Goal: Task Accomplishment & Management: Use online tool/utility

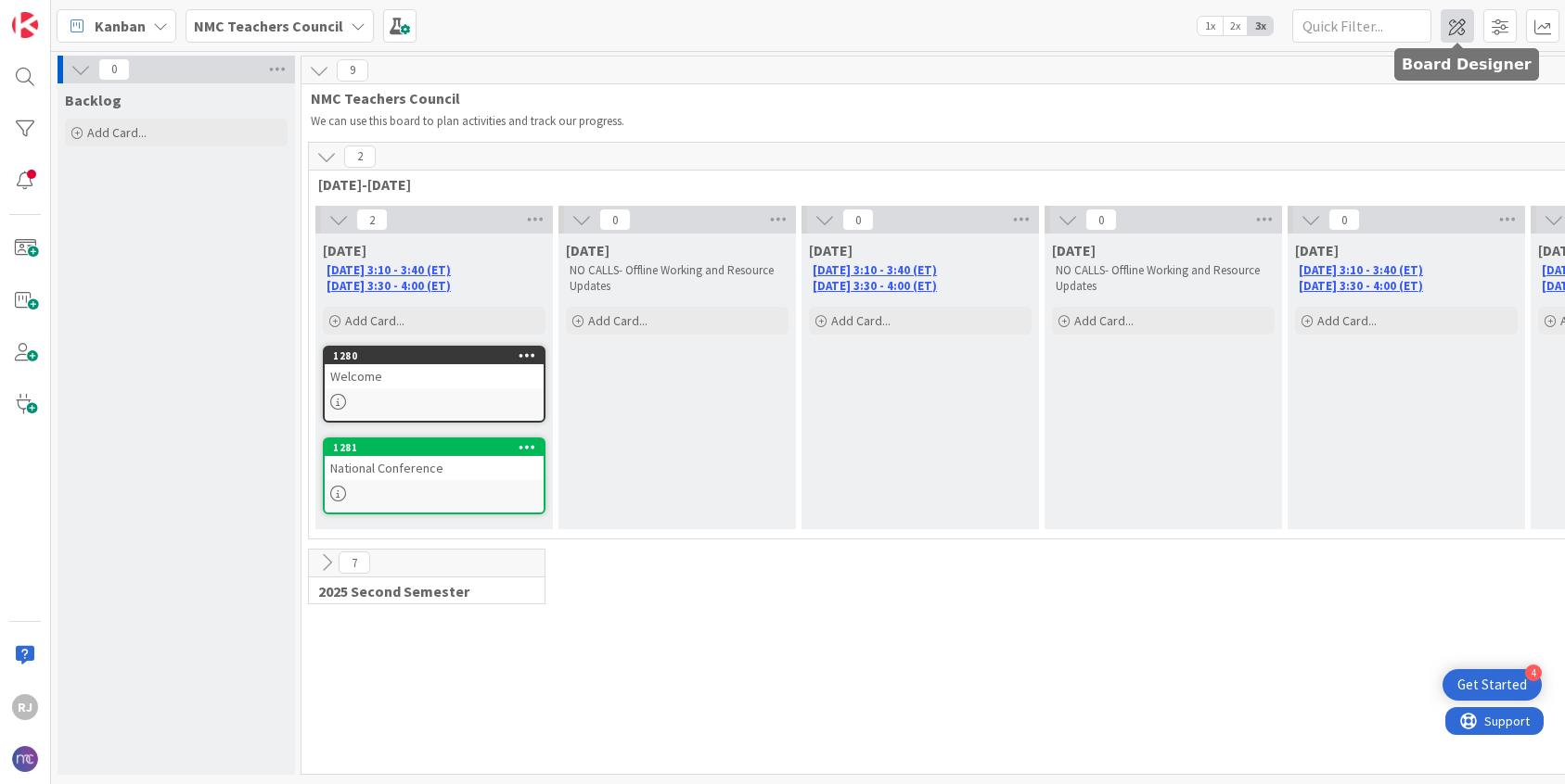
click at [1453, 29] on span at bounding box center [1457, 26] width 33 height 33
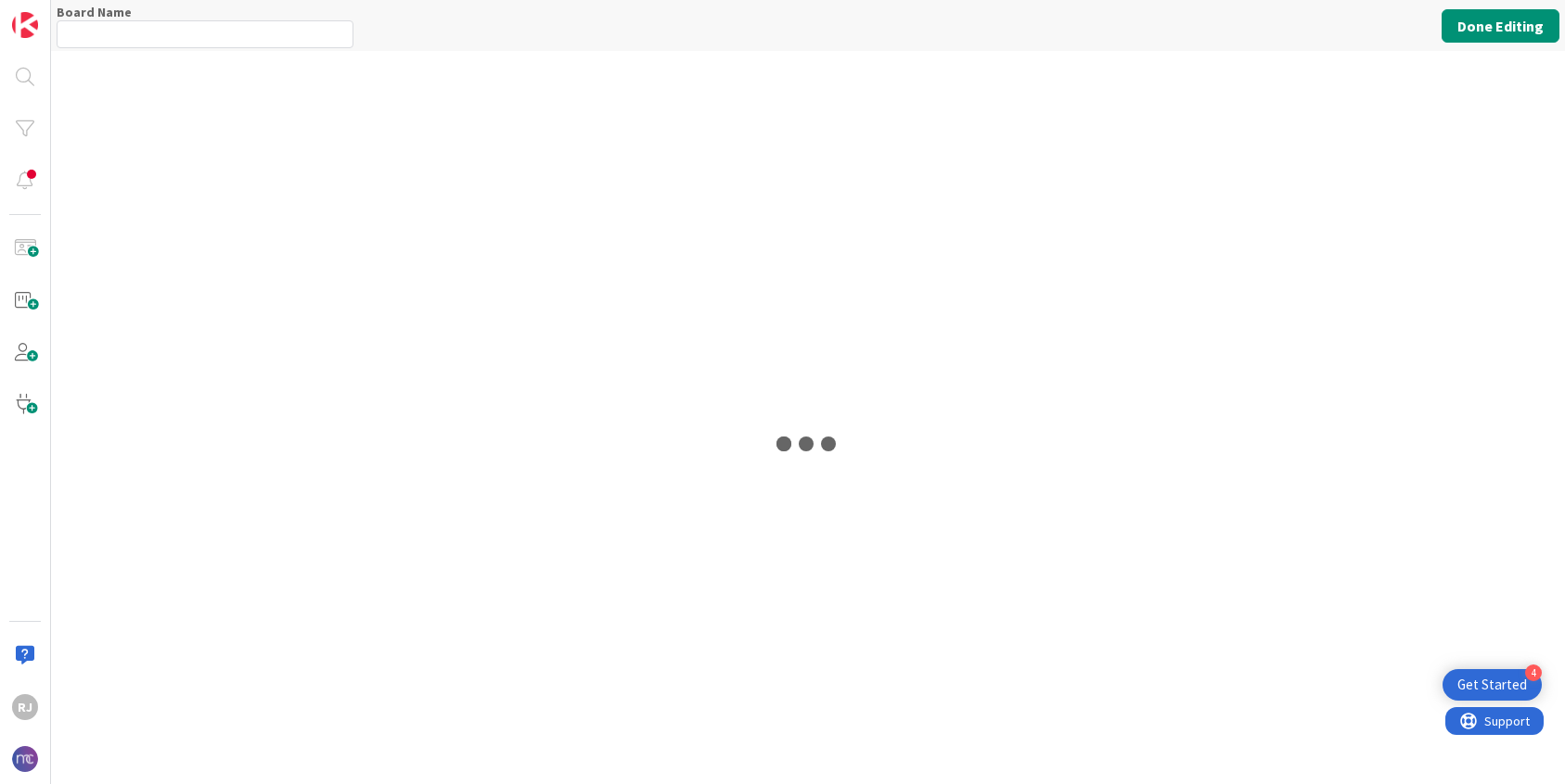
type input "NMC Teachers Council"
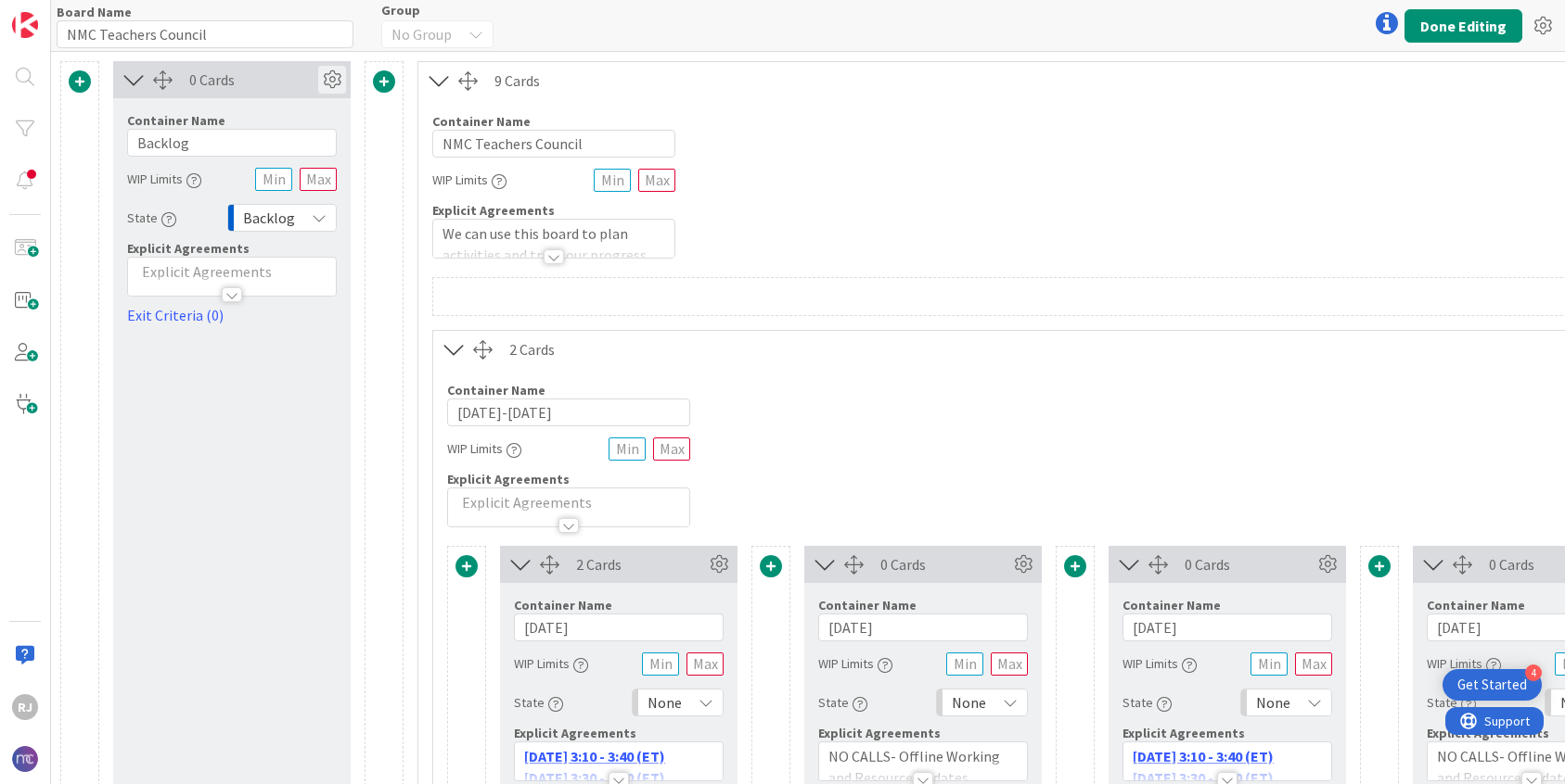
click at [332, 82] on icon at bounding box center [332, 80] width 27 height 27
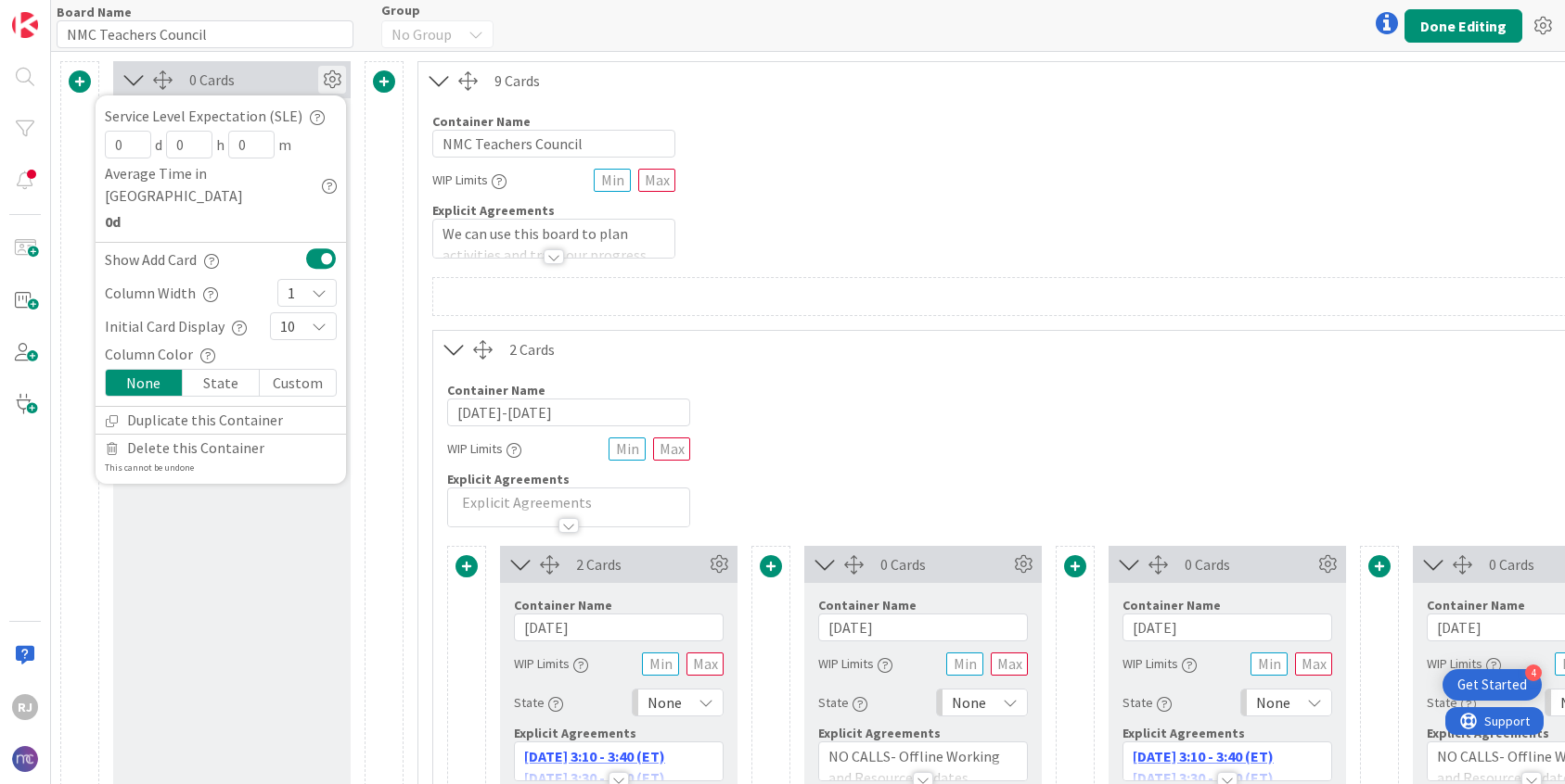
click at [290, 370] on div "Custom" at bounding box center [297, 383] width 76 height 26
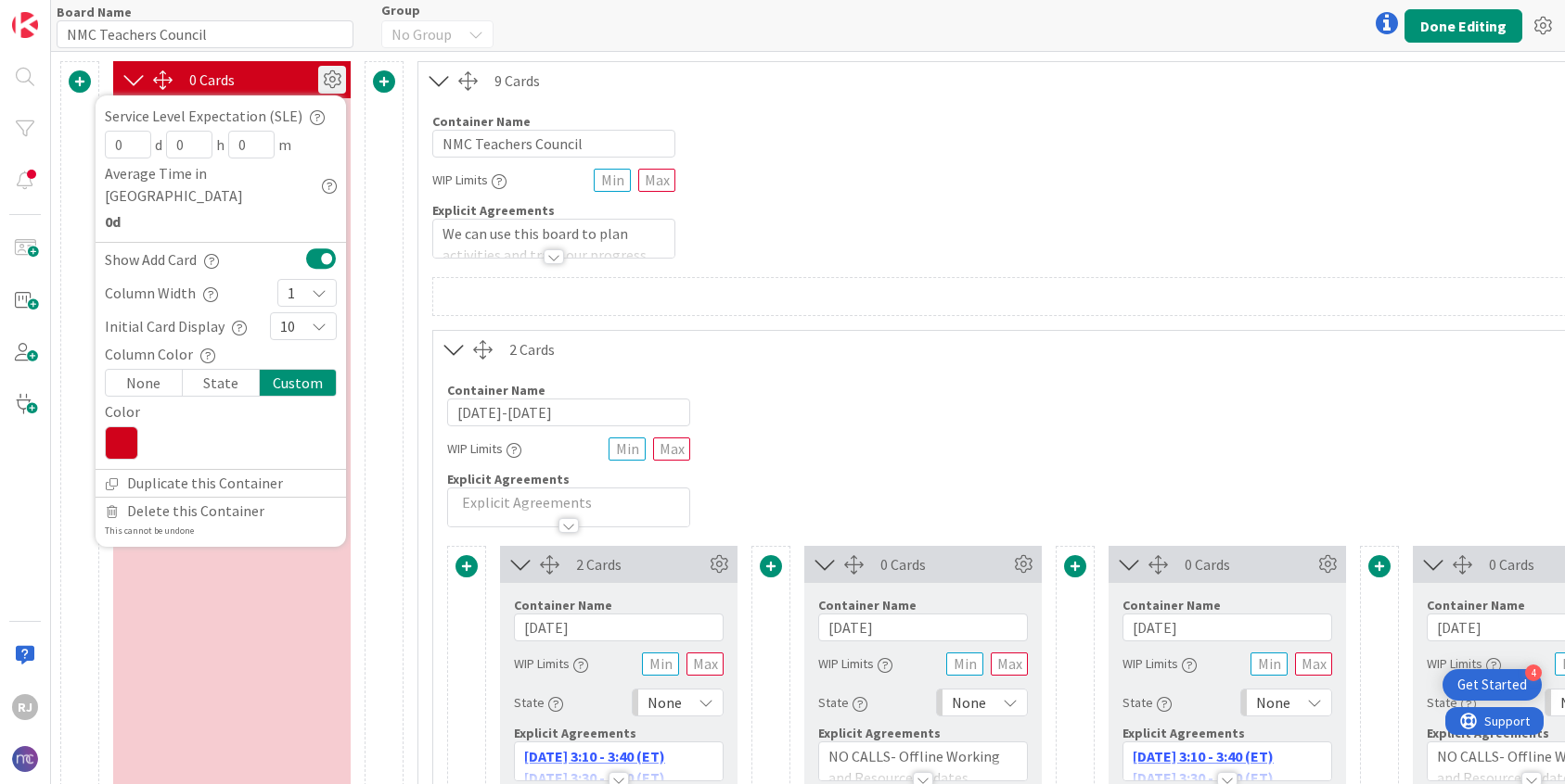
click at [128, 426] on icon at bounding box center [121, 442] width 33 height 33
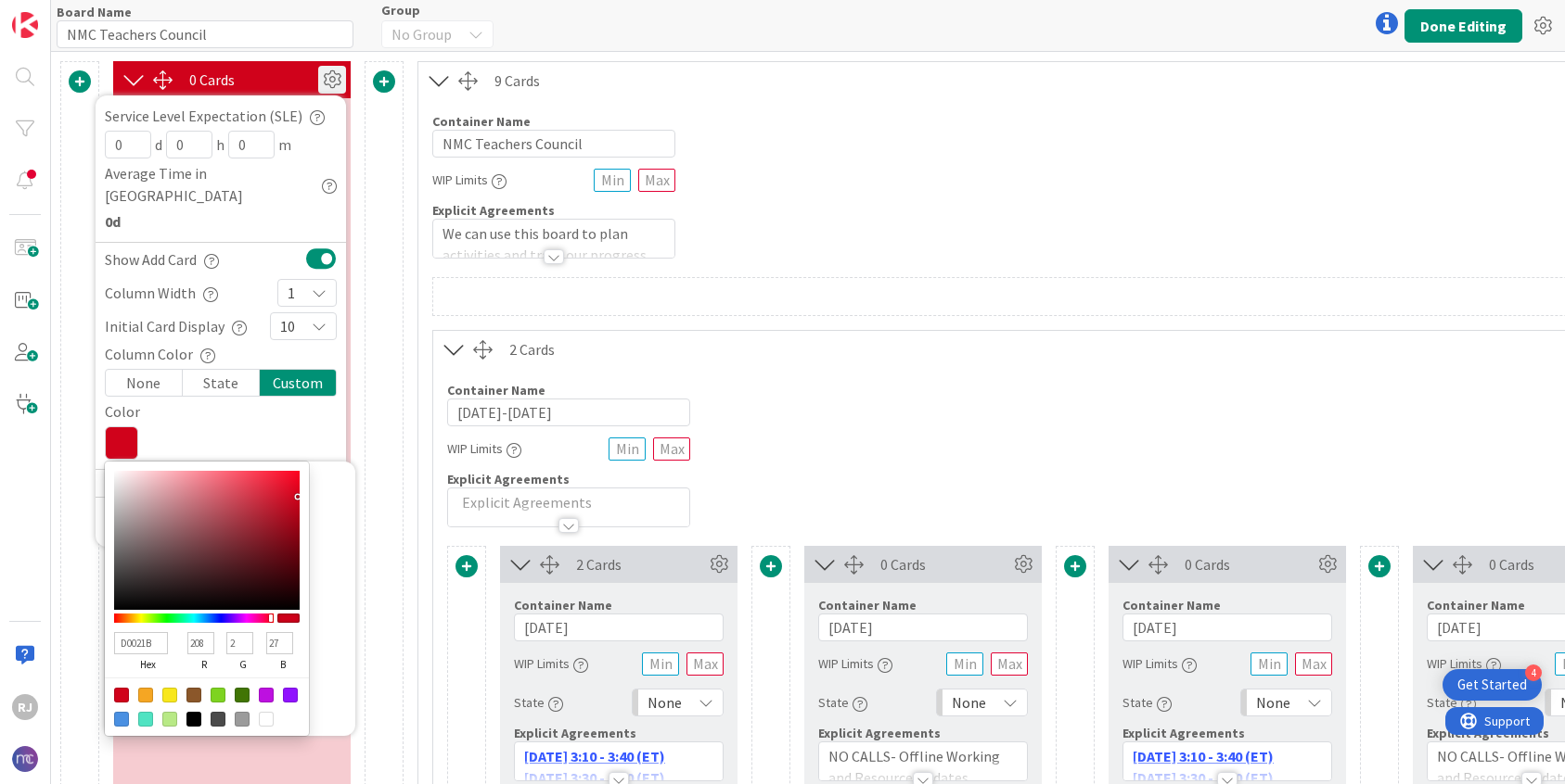
type input "02D0C9"
type input "2"
type input "208"
type input "201"
click at [193, 614] on div at bounding box center [193, 618] width 159 height 9
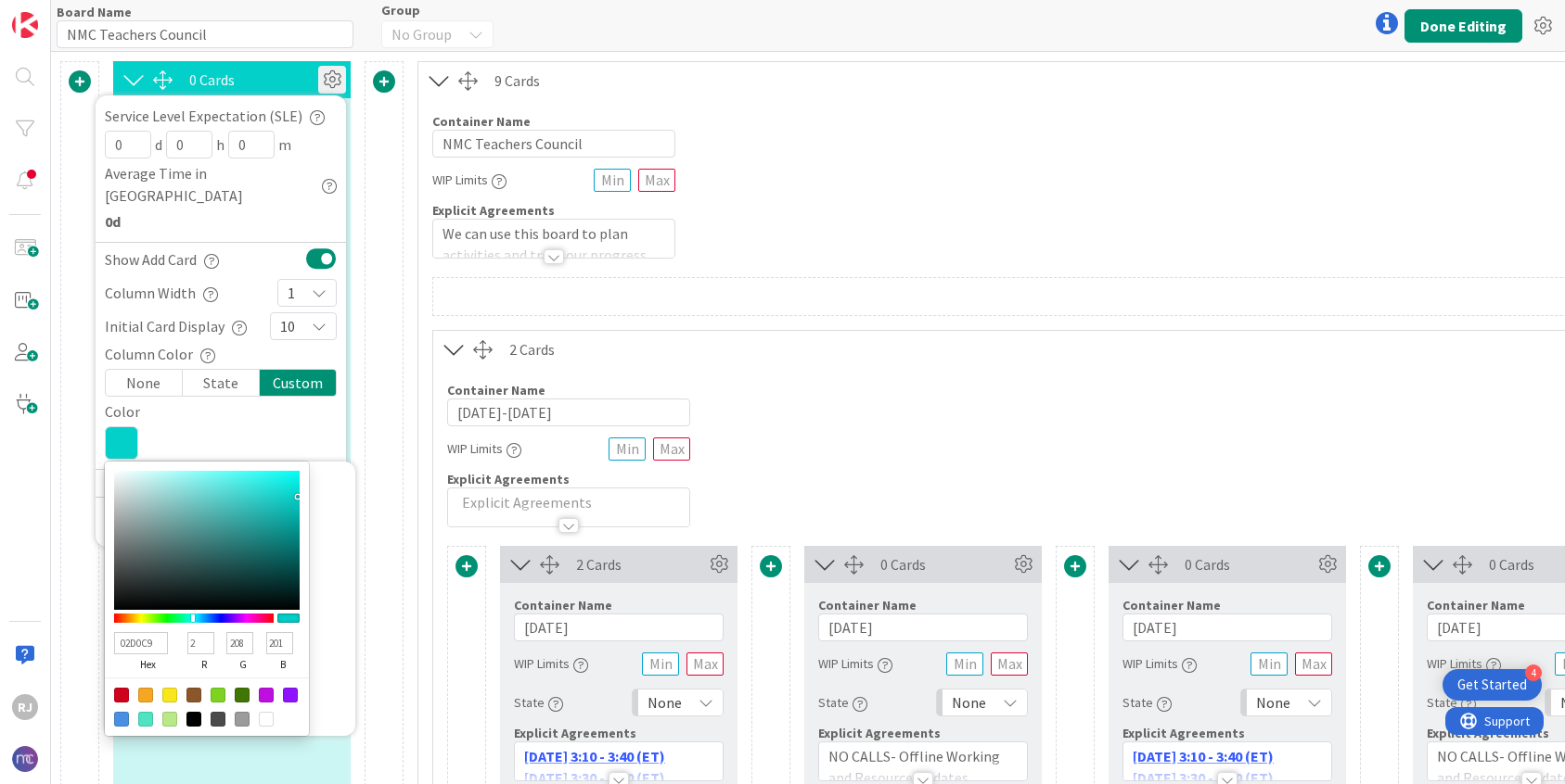
type input "B0F8F6"
type input "176"
type input "248"
type input "246"
click at [168, 471] on div at bounding box center [207, 540] width 186 height 139
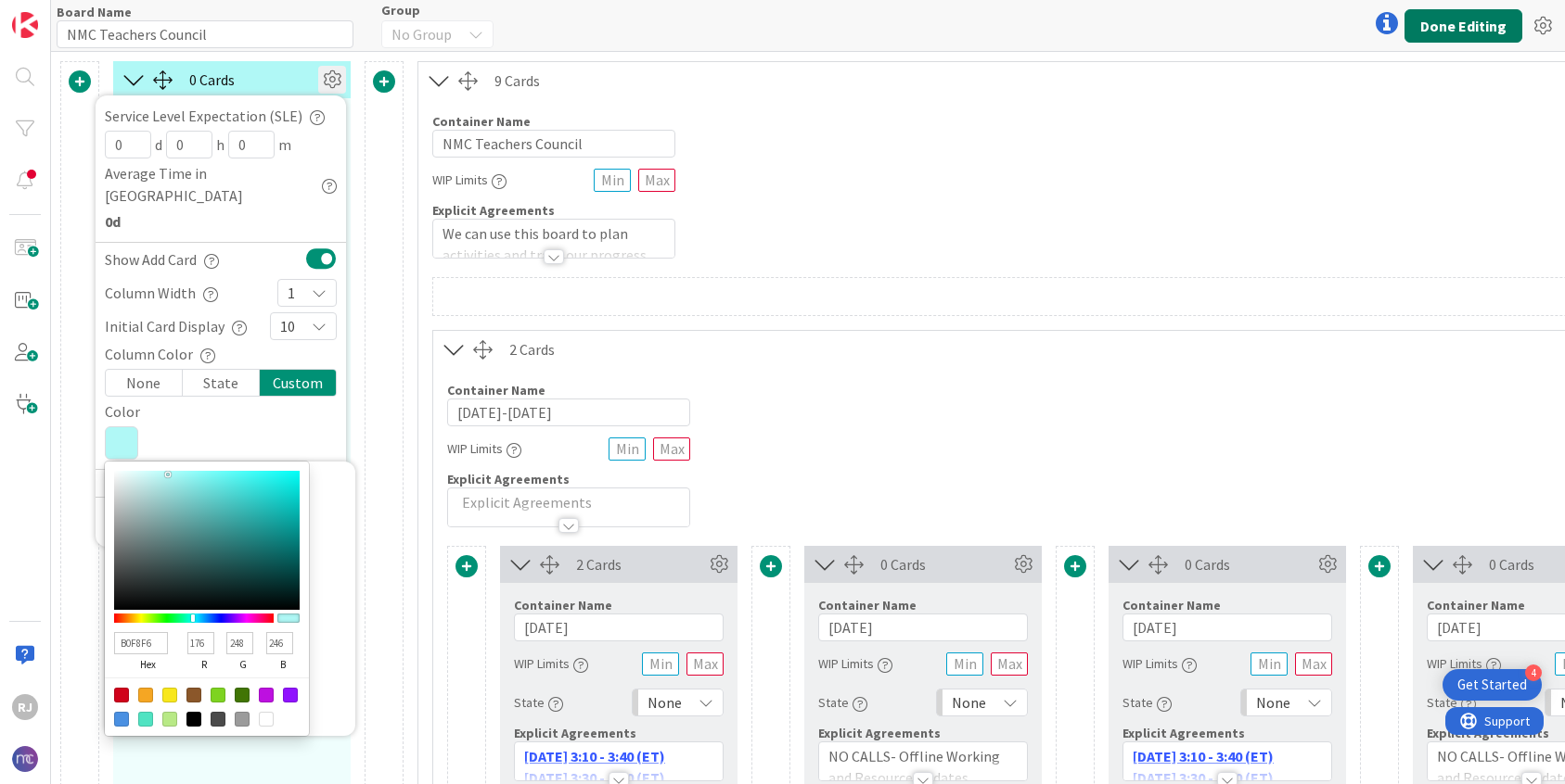
click at [1446, 21] on button "Done Editing" at bounding box center [1463, 26] width 117 height 33
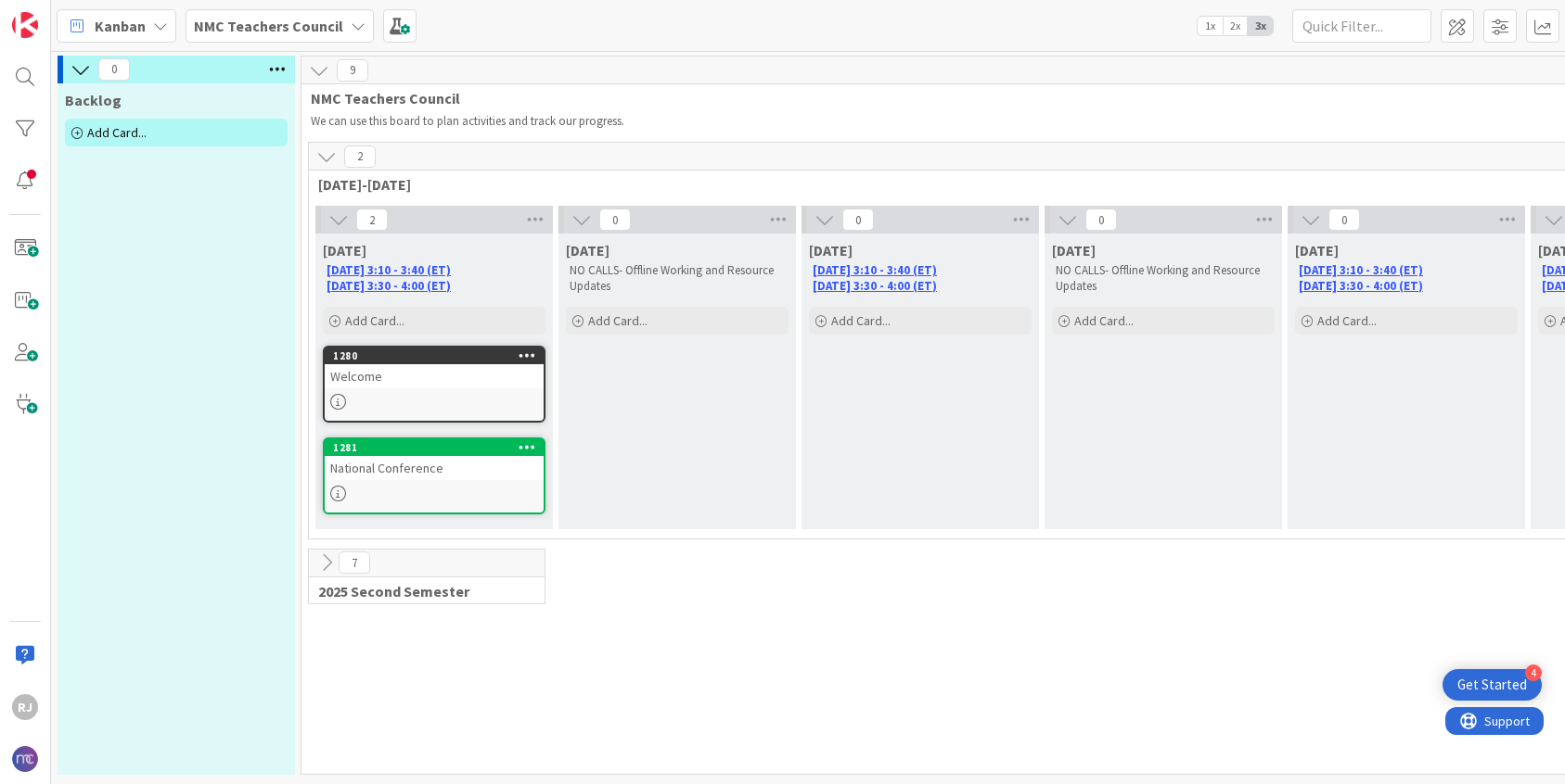
click at [396, 382] on div "Welcome" at bounding box center [434, 376] width 219 height 24
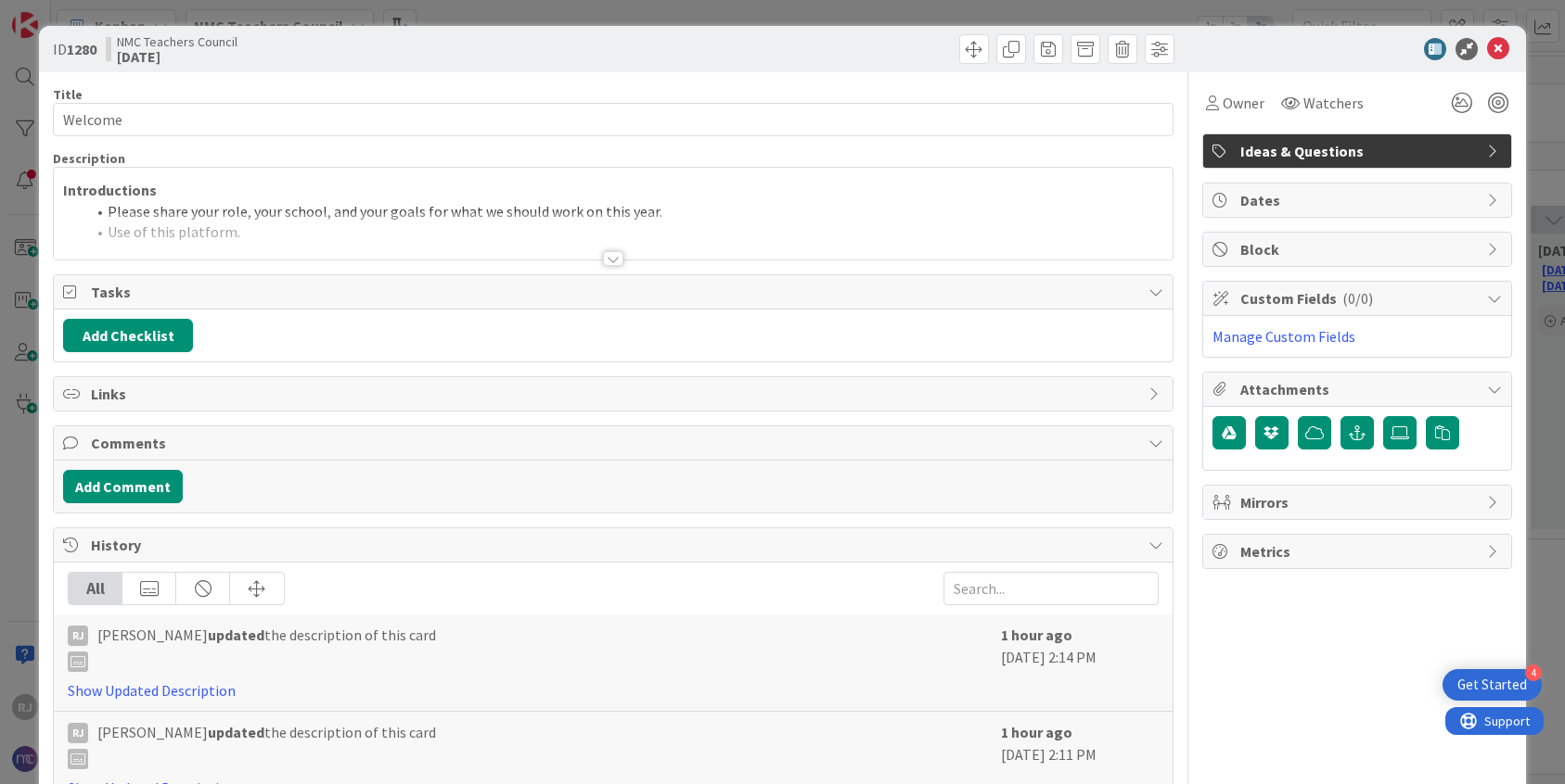
click at [612, 260] on div at bounding box center [613, 258] width 21 height 15
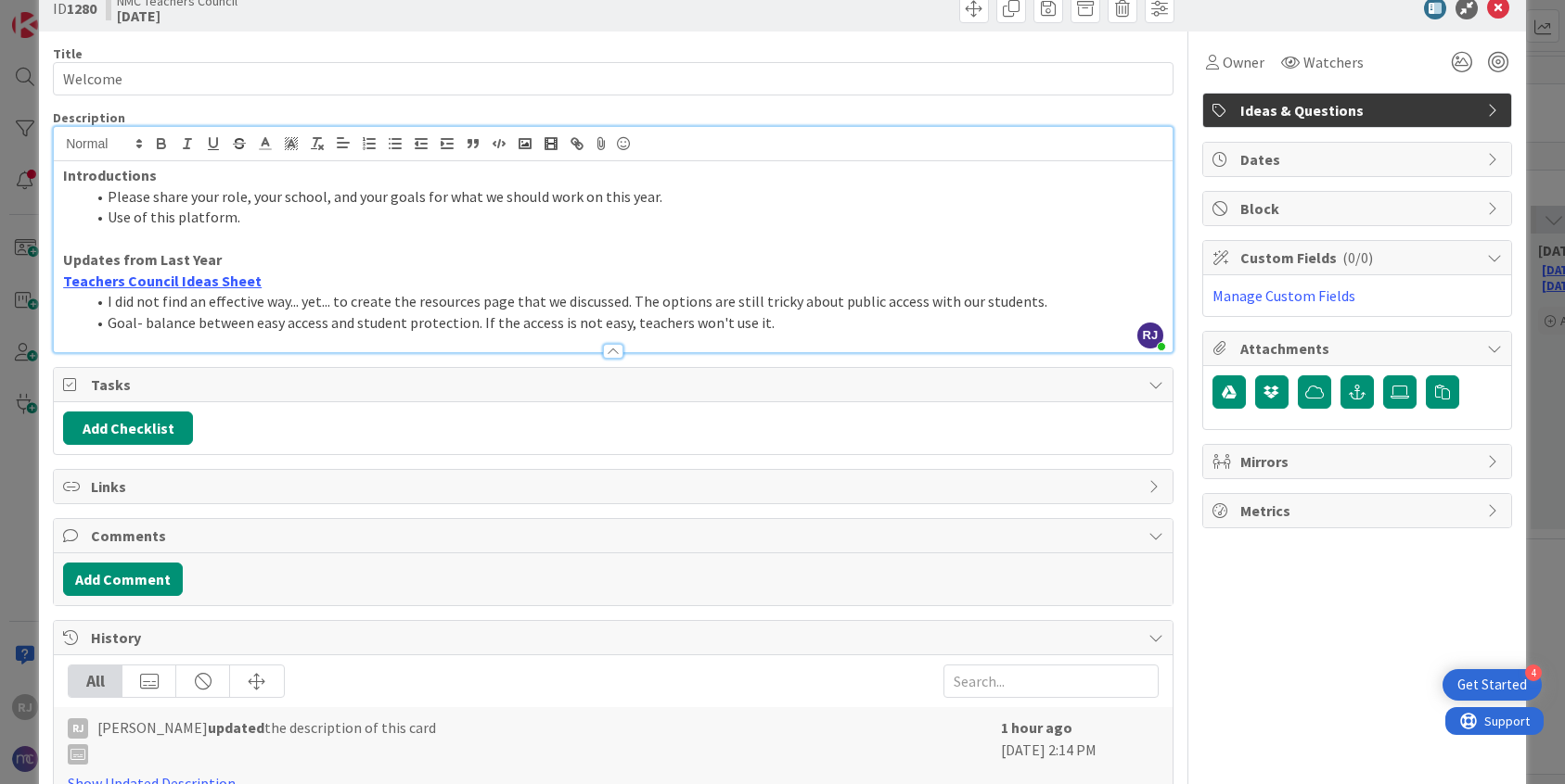
scroll to position [45, 0]
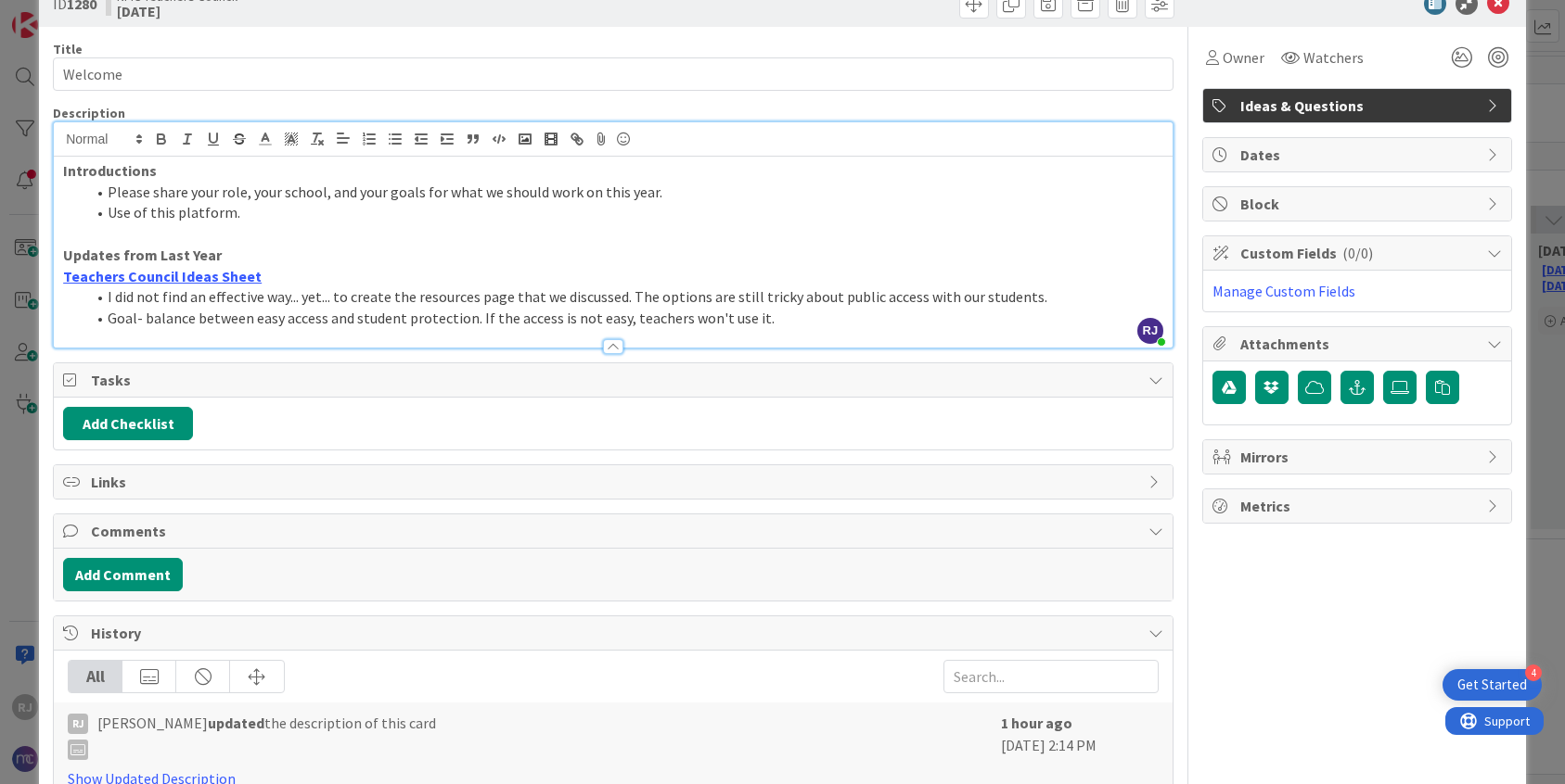
click at [618, 346] on div at bounding box center [613, 347] width 21 height 15
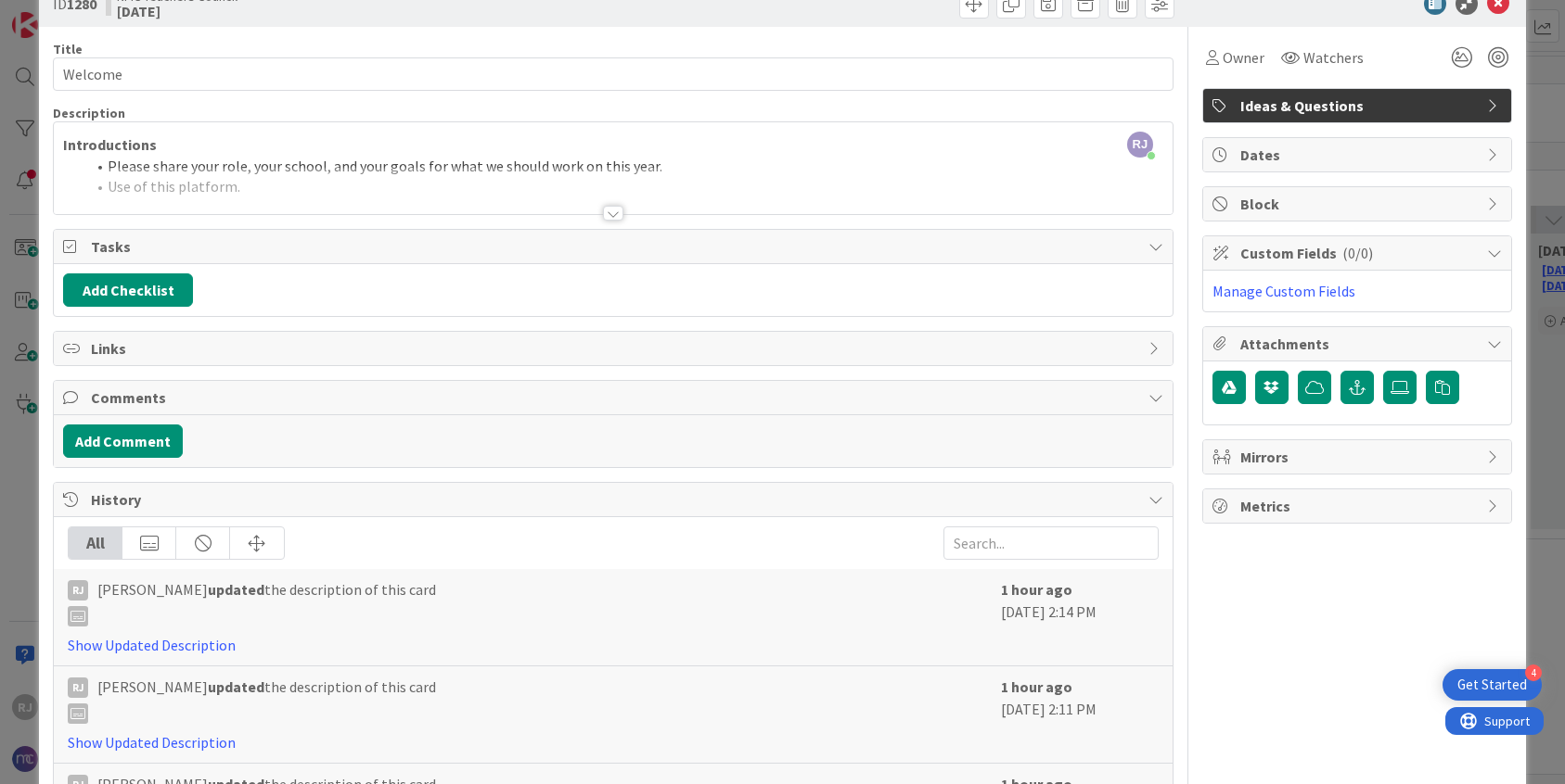
click at [610, 208] on div at bounding box center [613, 213] width 21 height 15
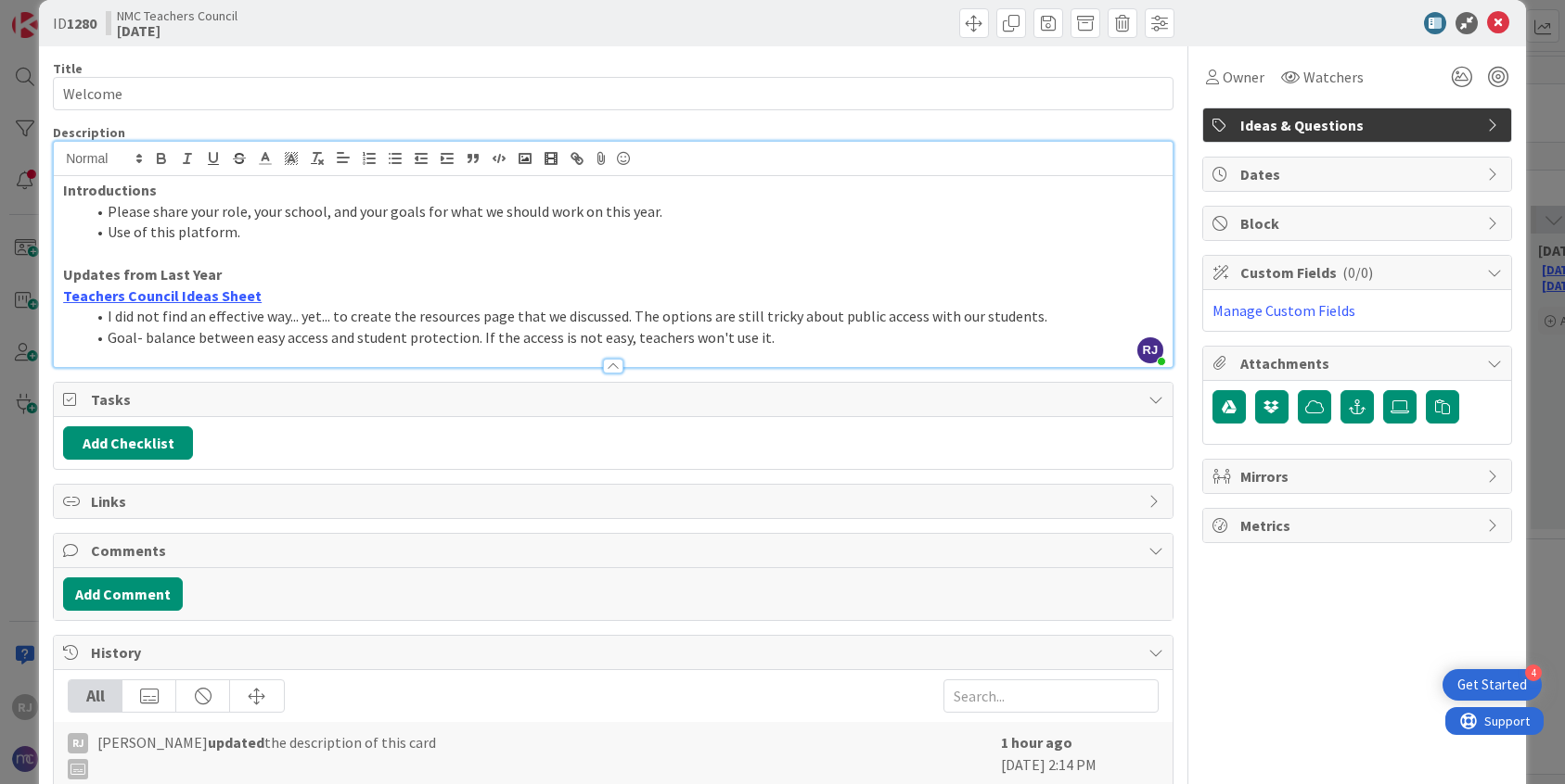
scroll to position [0, 0]
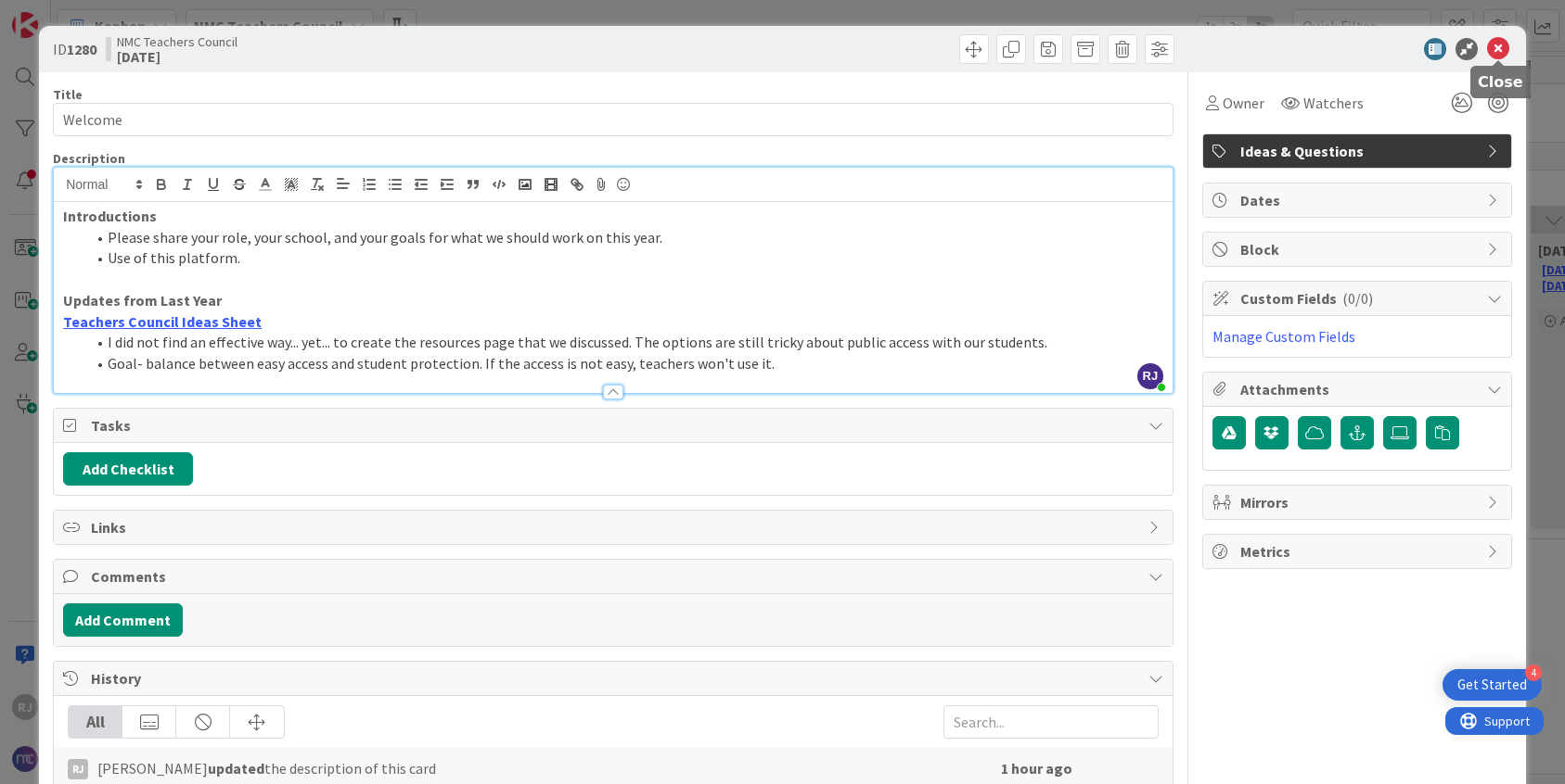
click at [1496, 49] on icon at bounding box center [1499, 49] width 23 height 23
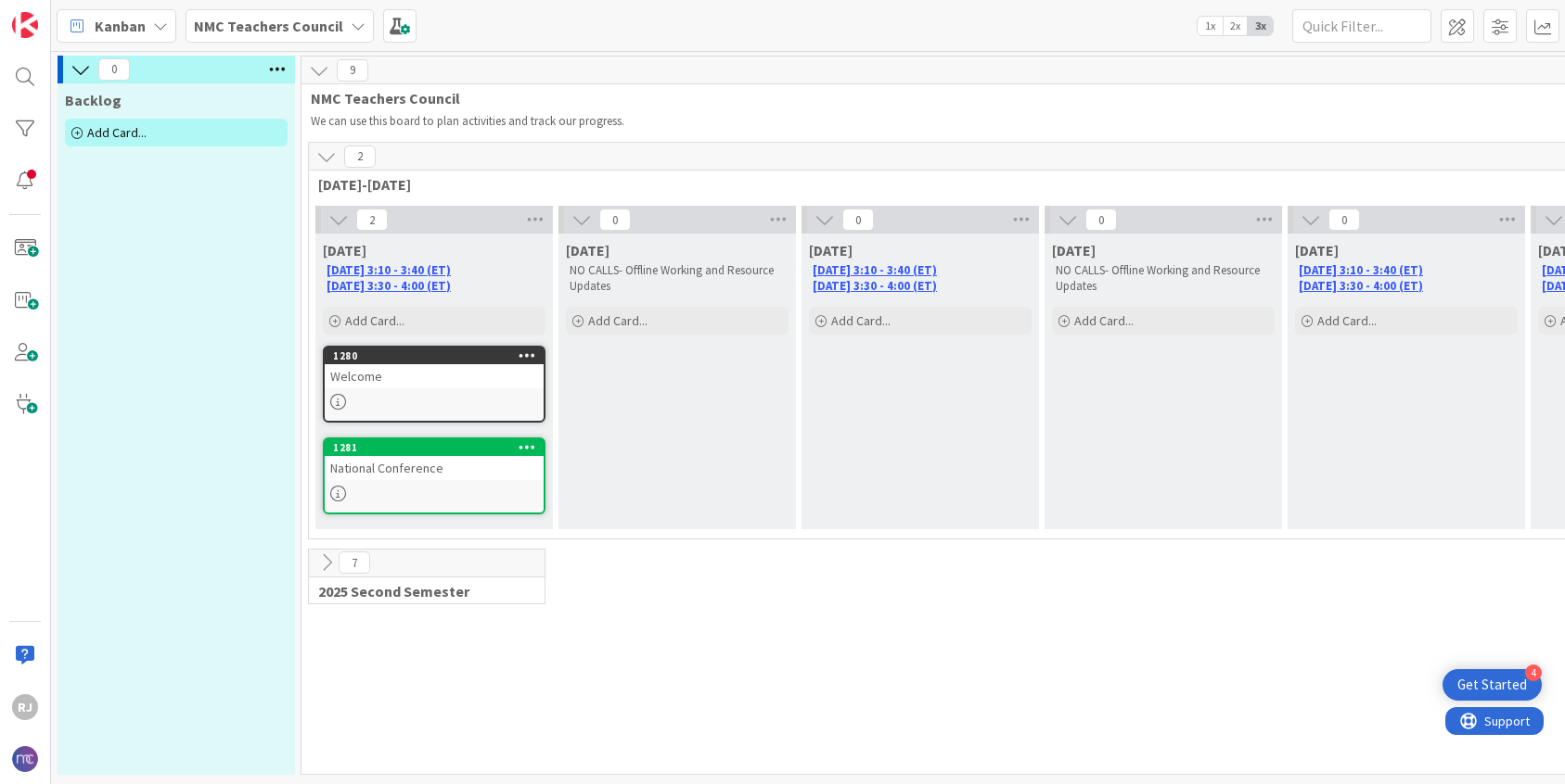
click at [436, 475] on div "National Conference" at bounding box center [434, 468] width 219 height 24
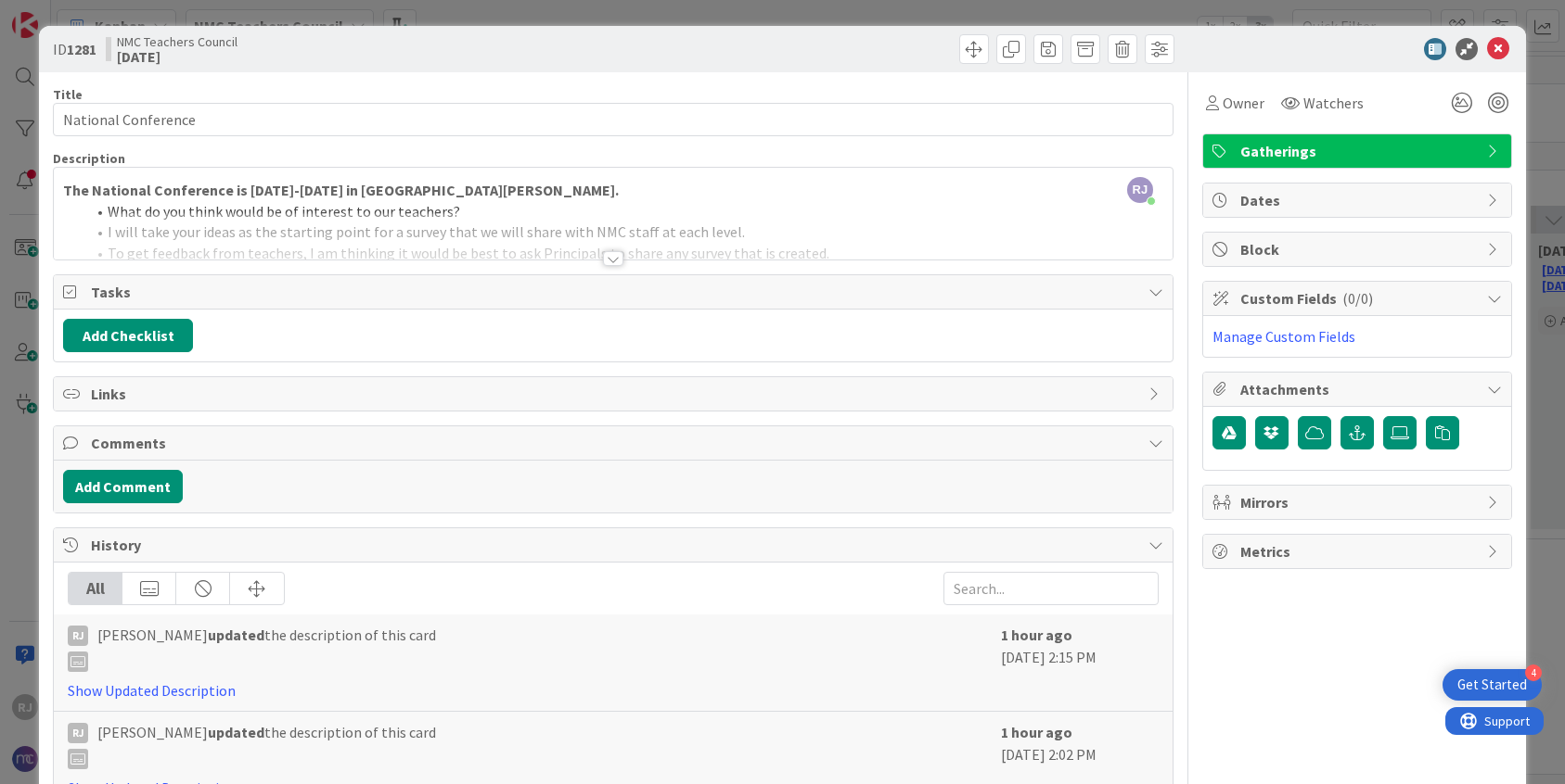
click at [613, 257] on div at bounding box center [613, 258] width 21 height 15
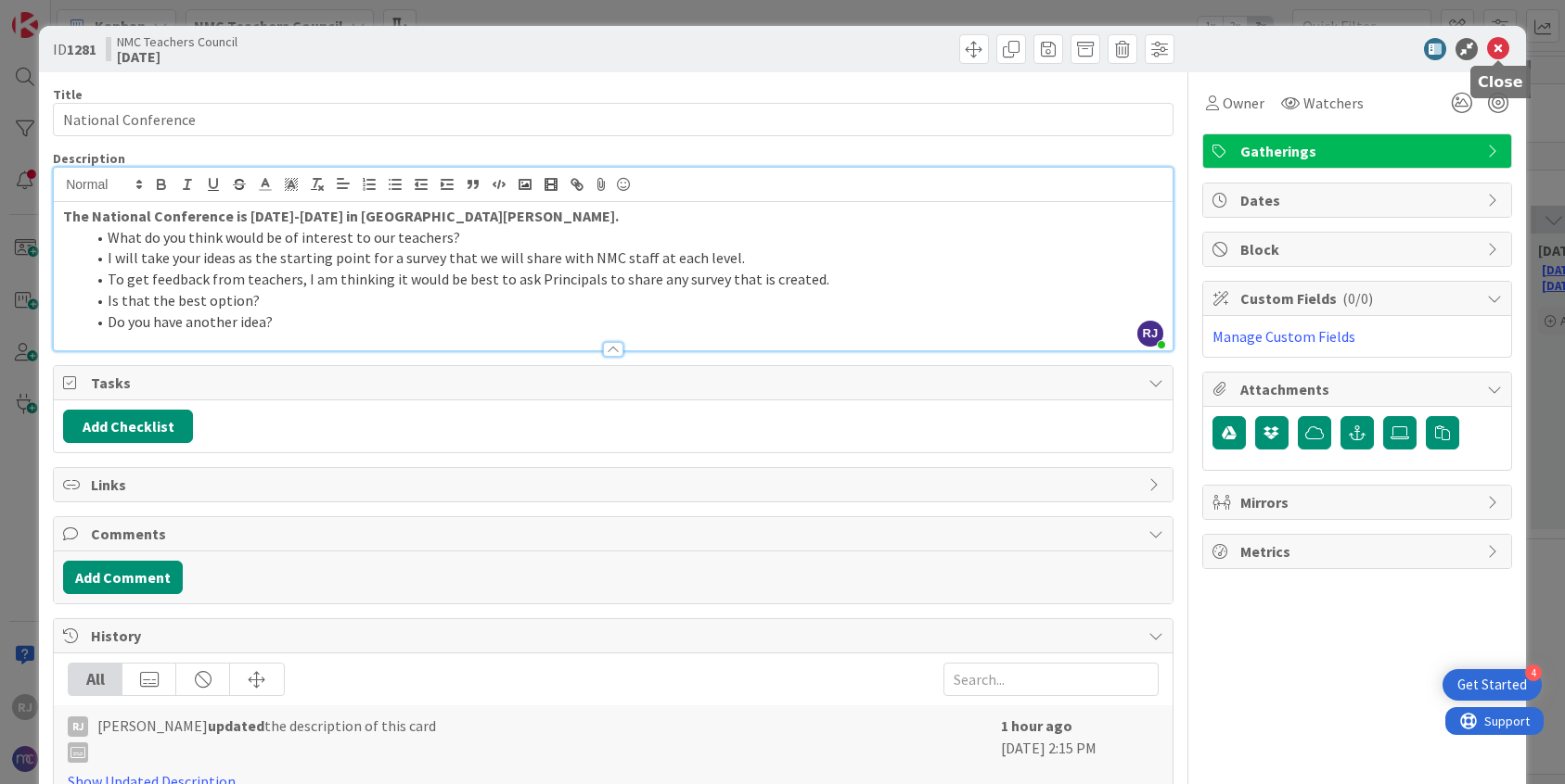
click at [1495, 47] on icon at bounding box center [1499, 49] width 23 height 23
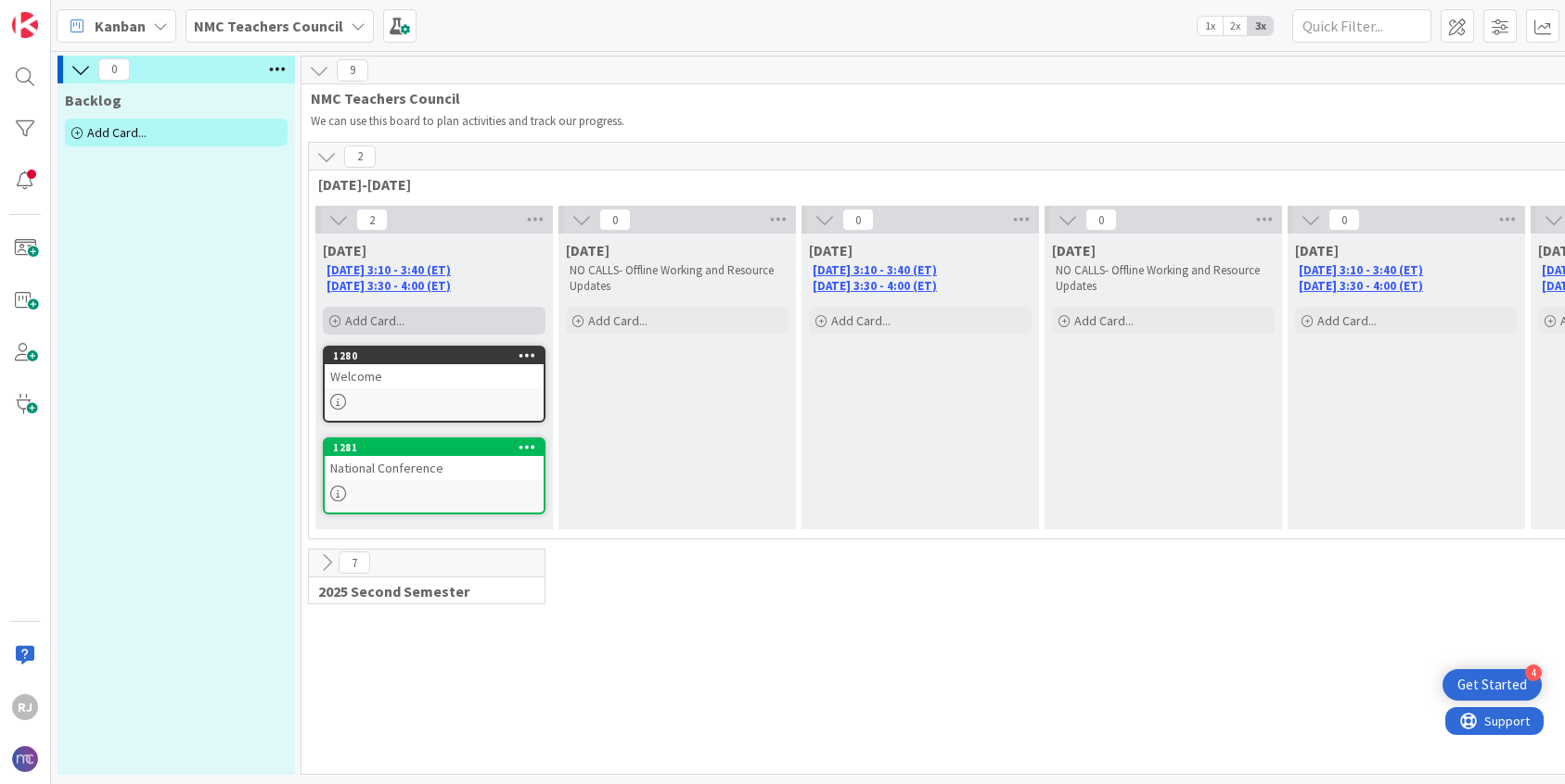
click at [447, 315] on div "Add Card..." at bounding box center [434, 320] width 223 height 27
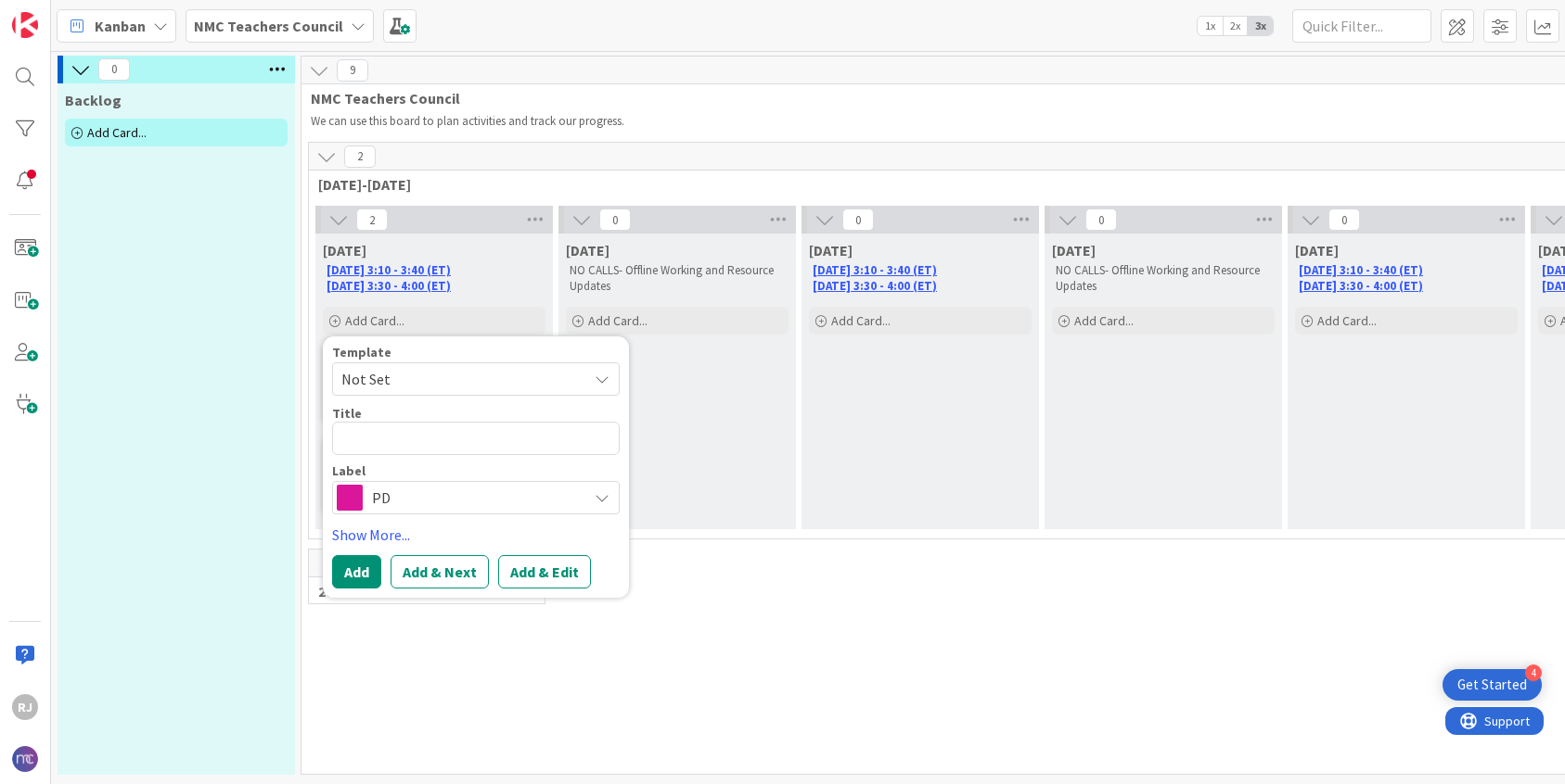
click at [403, 493] on span "PD" at bounding box center [475, 497] width 206 height 26
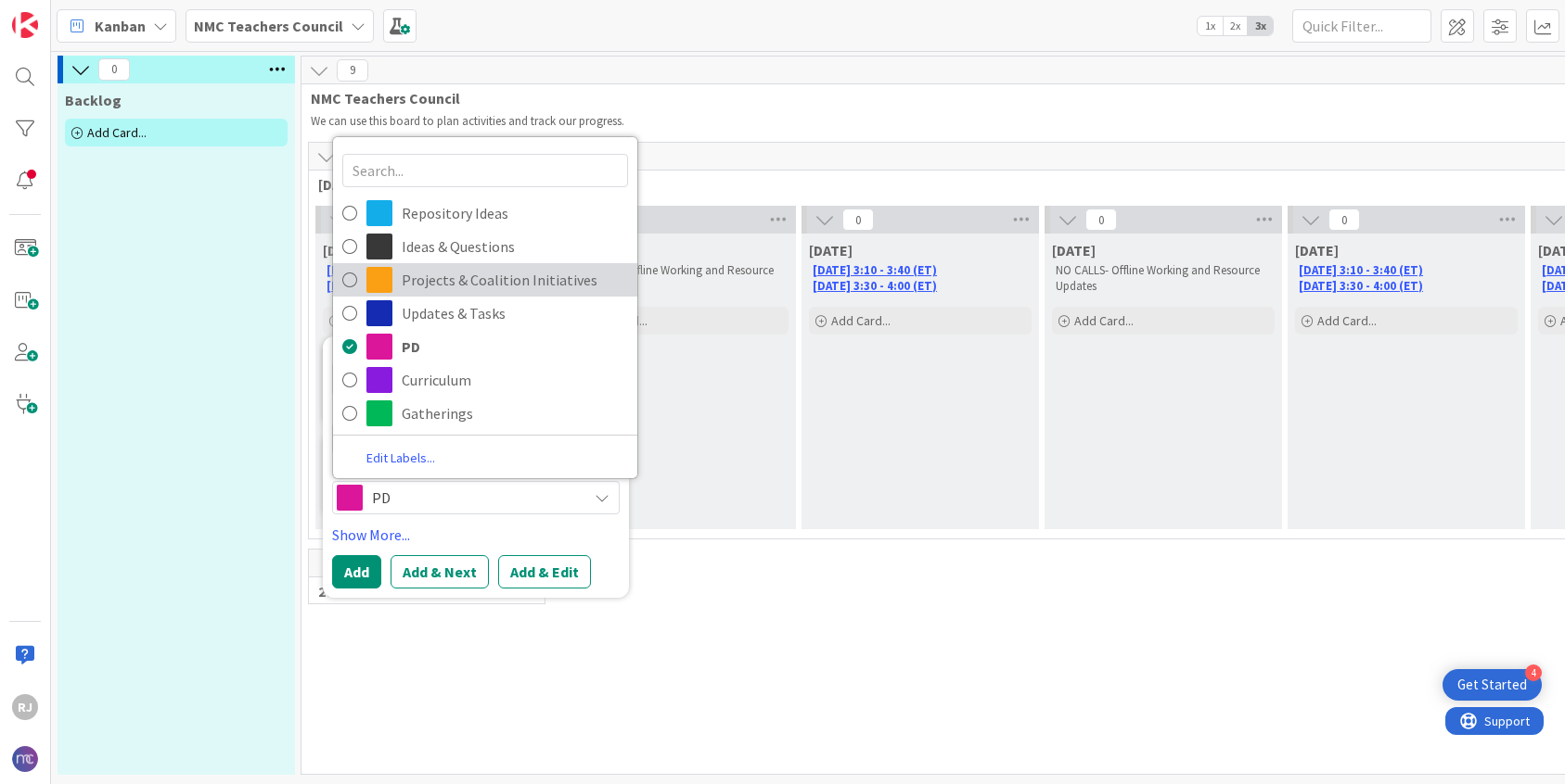
click at [489, 281] on span "Projects & Coalition Initiatives" at bounding box center [514, 279] width 226 height 27
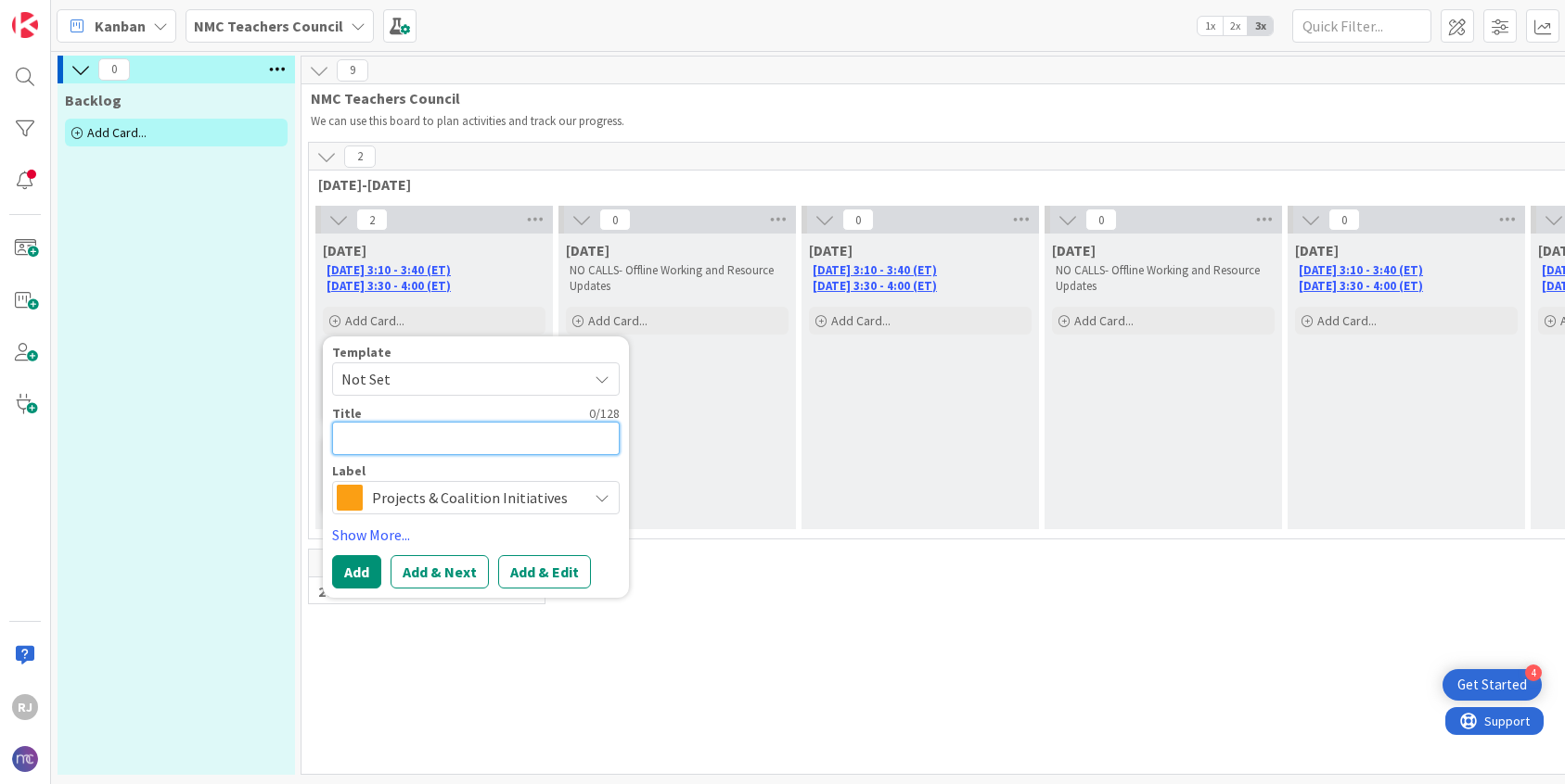
click at [416, 440] on textarea at bounding box center [477, 438] width 288 height 33
type textarea "x"
type textarea "N"
type textarea "x"
type textarea "NM"
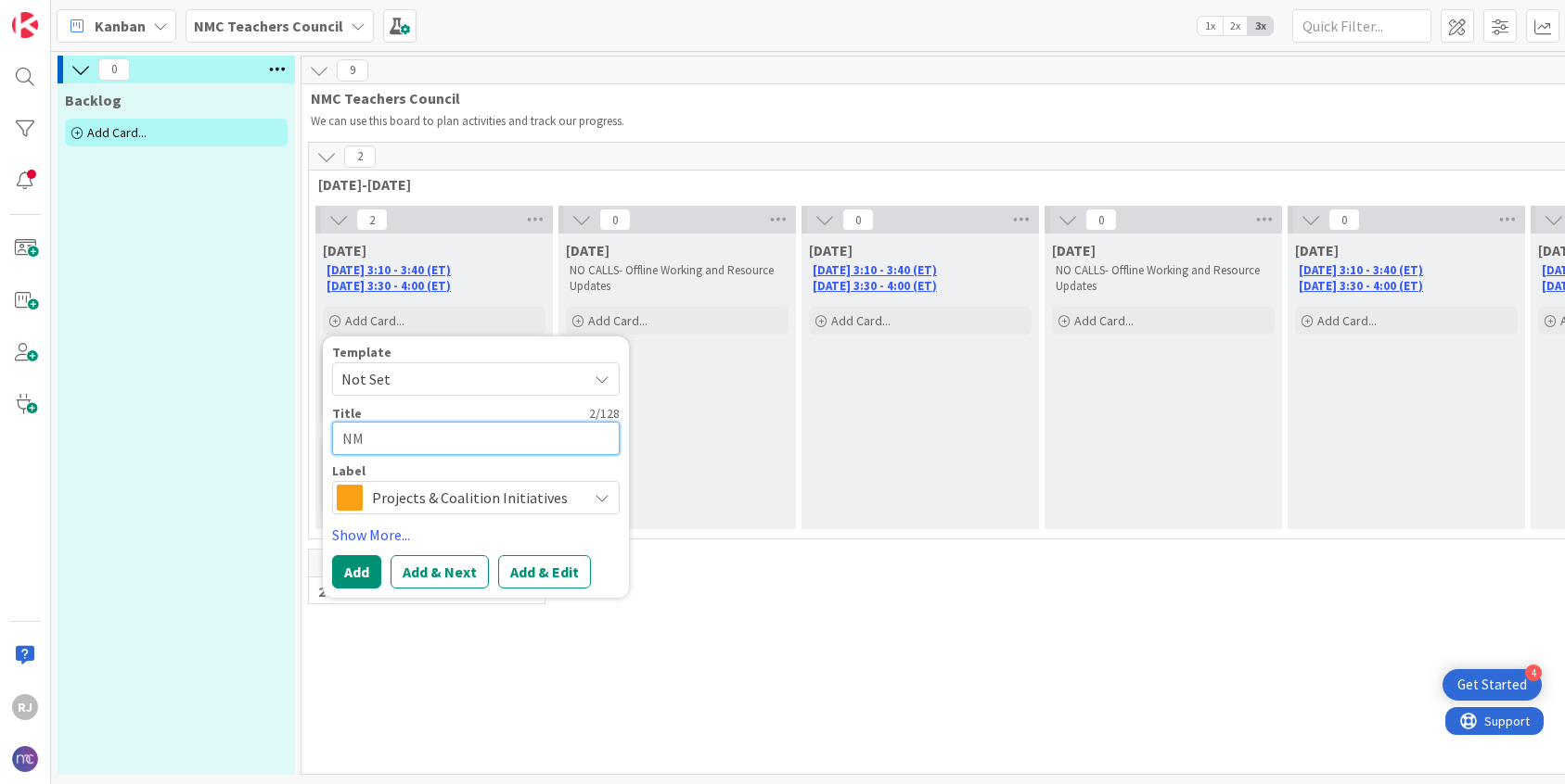
type textarea "x"
type textarea "NMC"
type textarea "x"
type textarea "NMC"
type textarea "x"
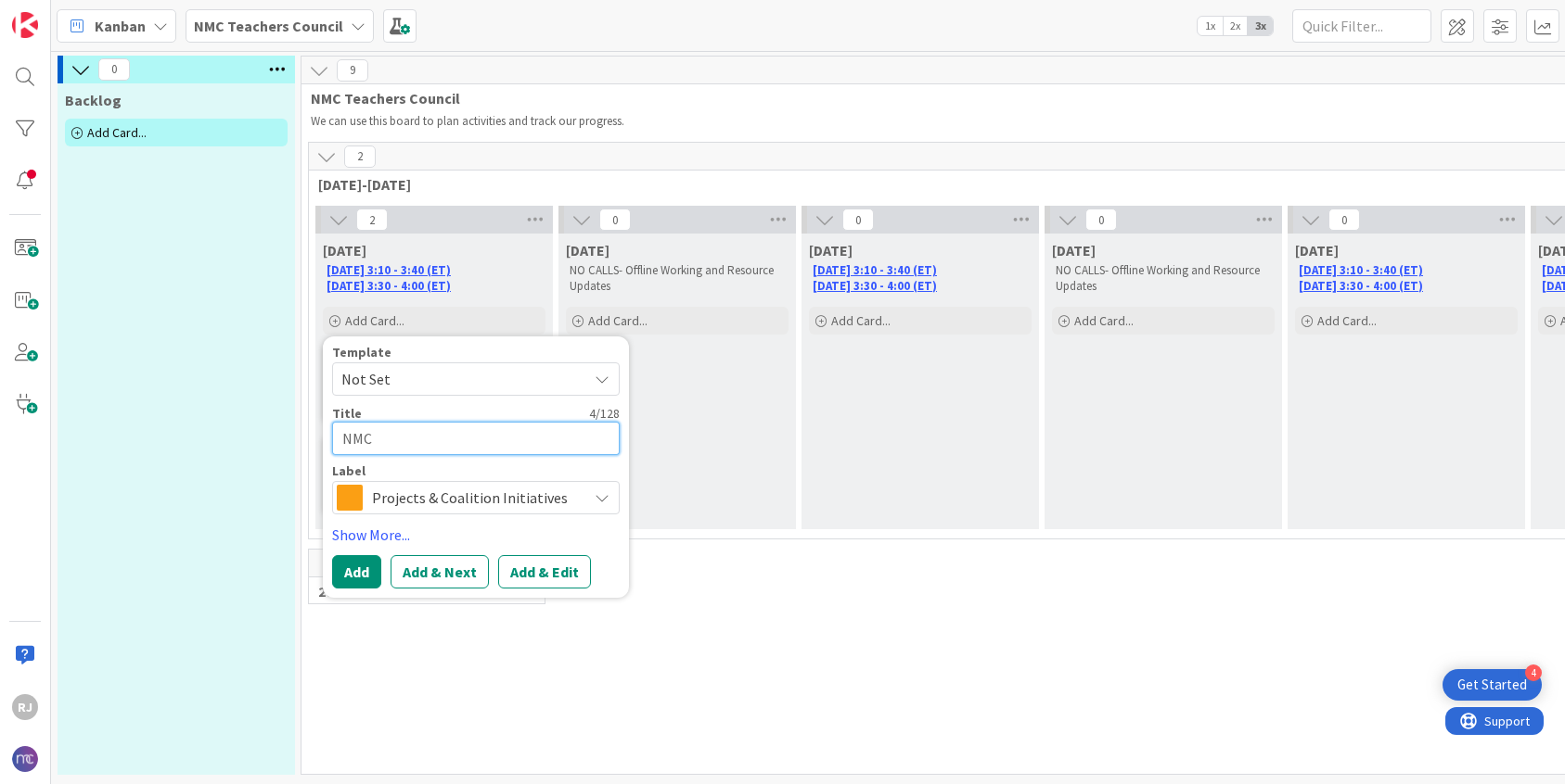
type textarea "NMC A"
type textarea "x"
type textarea "NMC Ar"
type textarea "x"
type textarea "NMC Art"
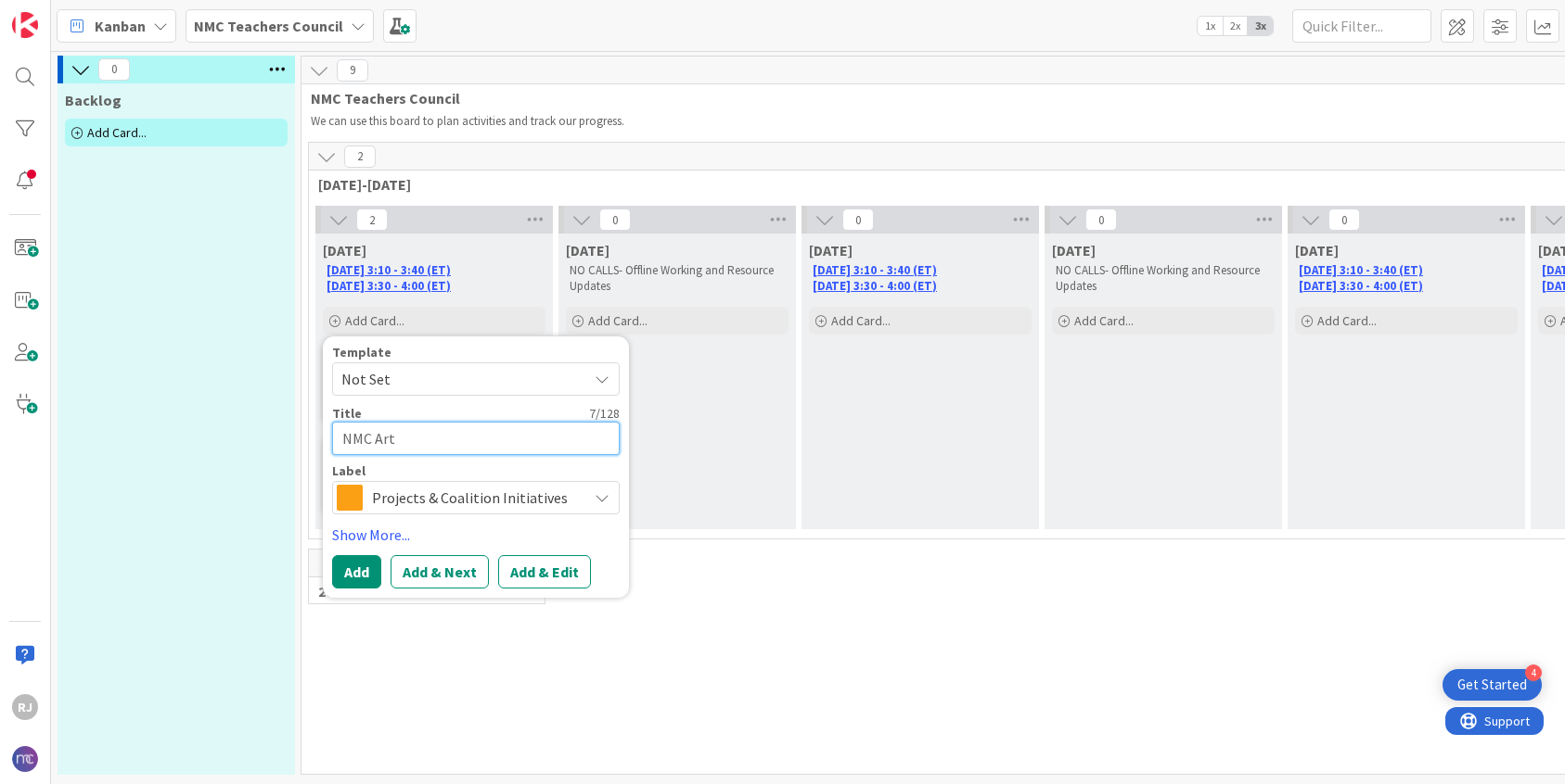
type textarea "x"
type textarea "NMC Art"
type textarea "x"
type textarea "NMC Art &"
type textarea "x"
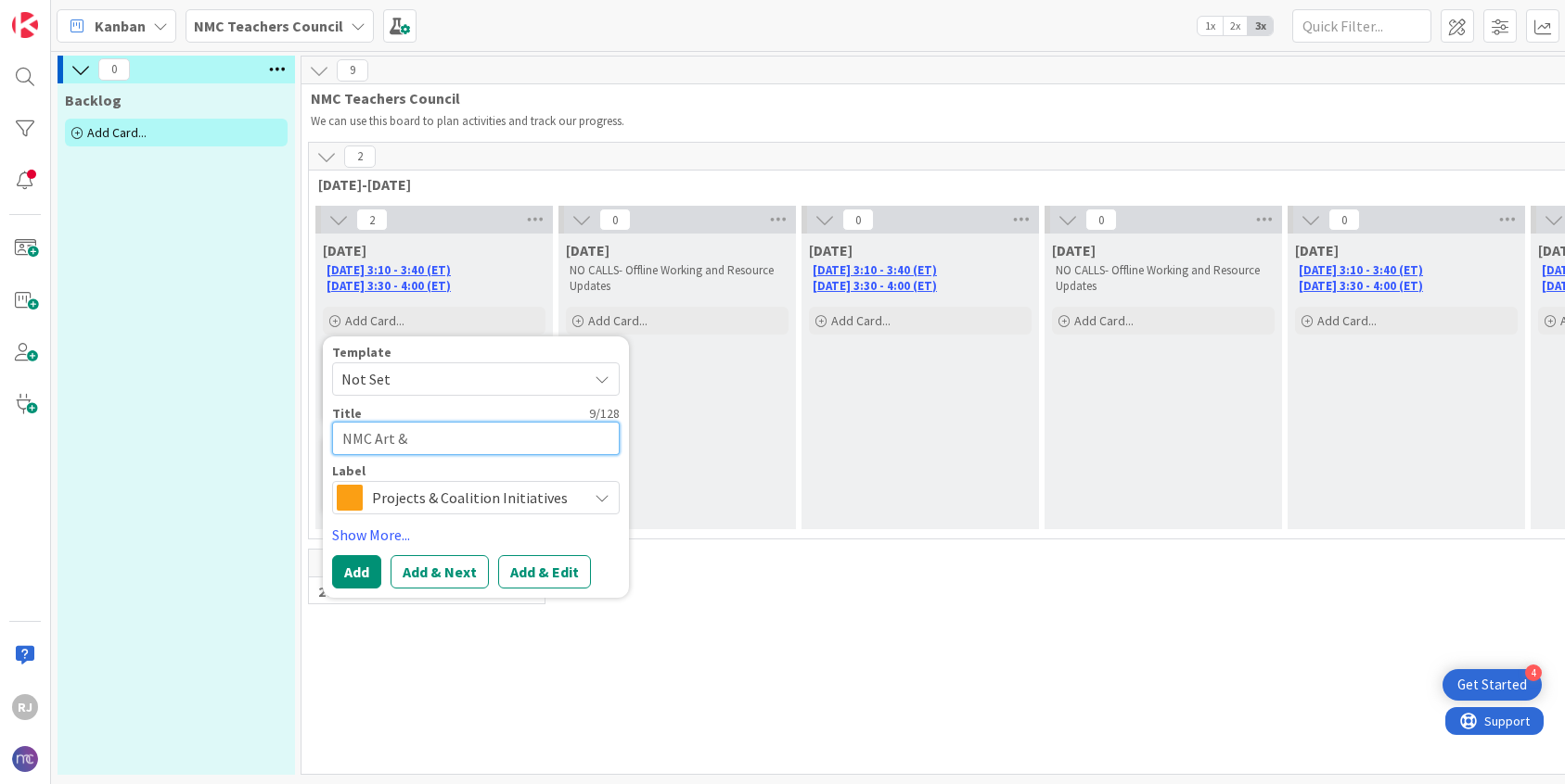
type textarea "NMC Art &"
type textarea "x"
type textarea "NMC Art & E"
type textarea "x"
type textarea "NMC Art & Es"
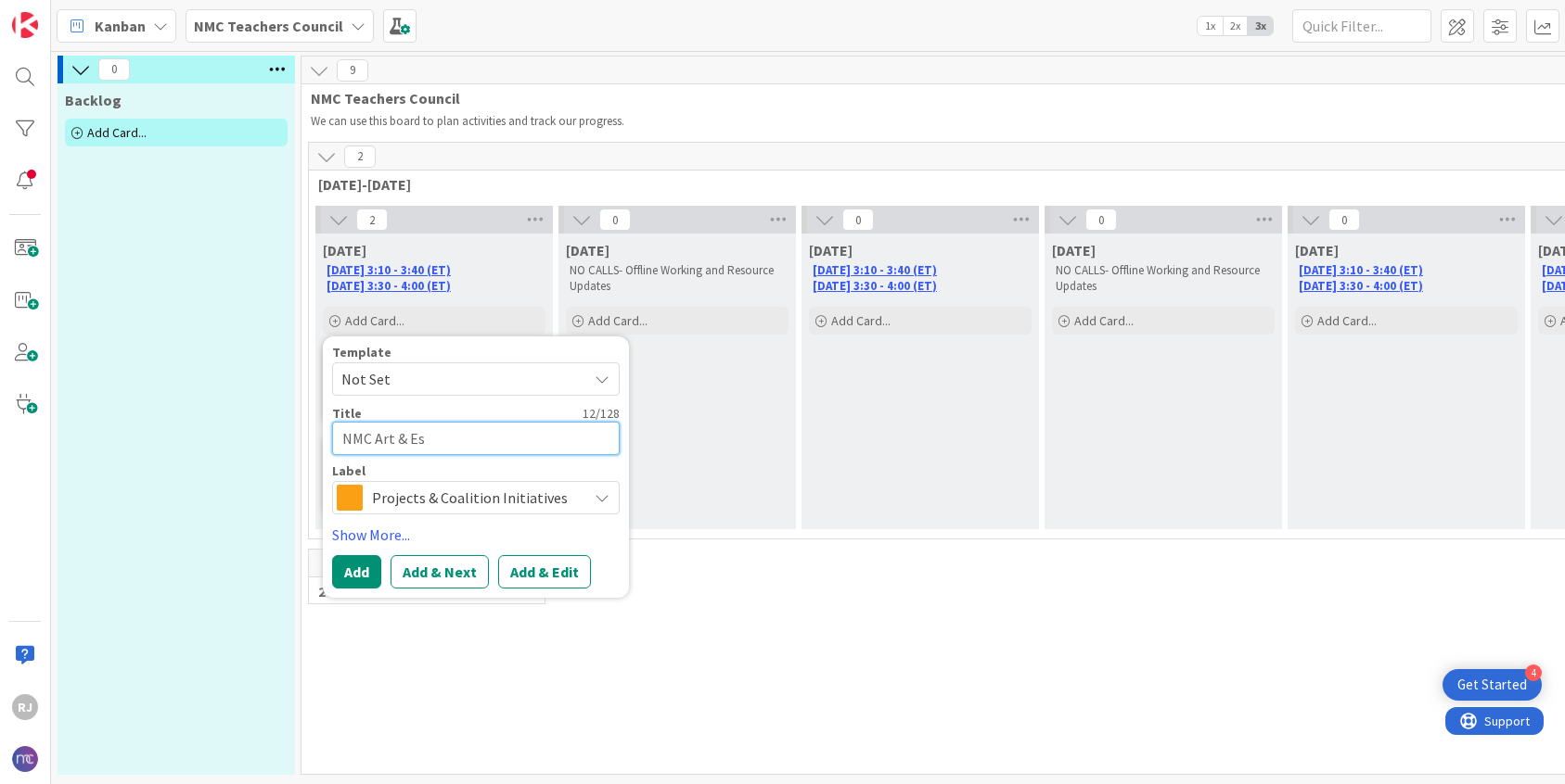
type textarea "x"
type textarea "NMC Art & Ess"
type textarea "x"
type textarea "NMC Art & Essa"
type textarea "x"
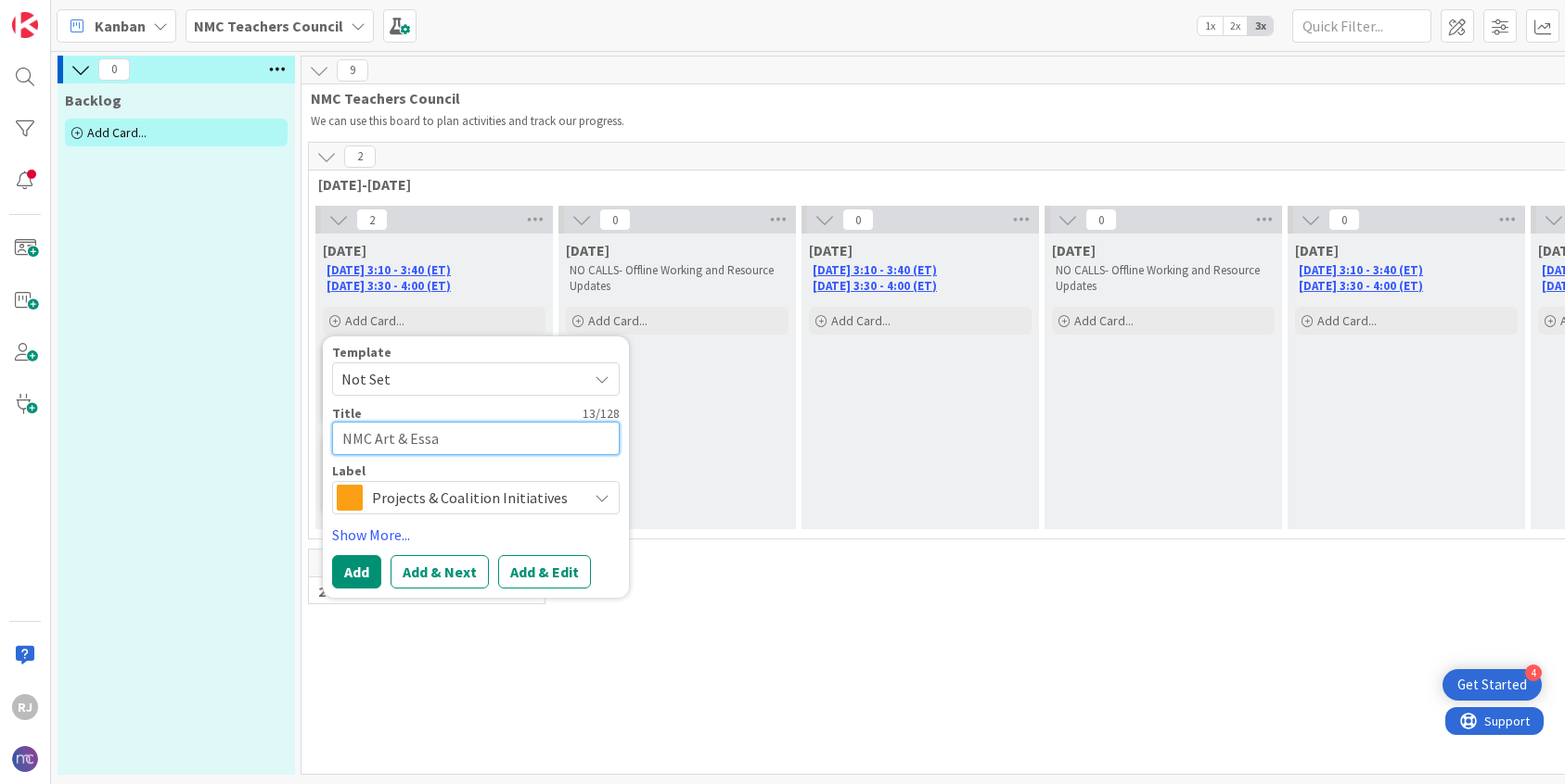
type textarea "NMC Art & Essay"
type textarea "x"
type textarea "NMC Art & Essay"
type textarea "x"
type textarea "NMC Art & Essay C"
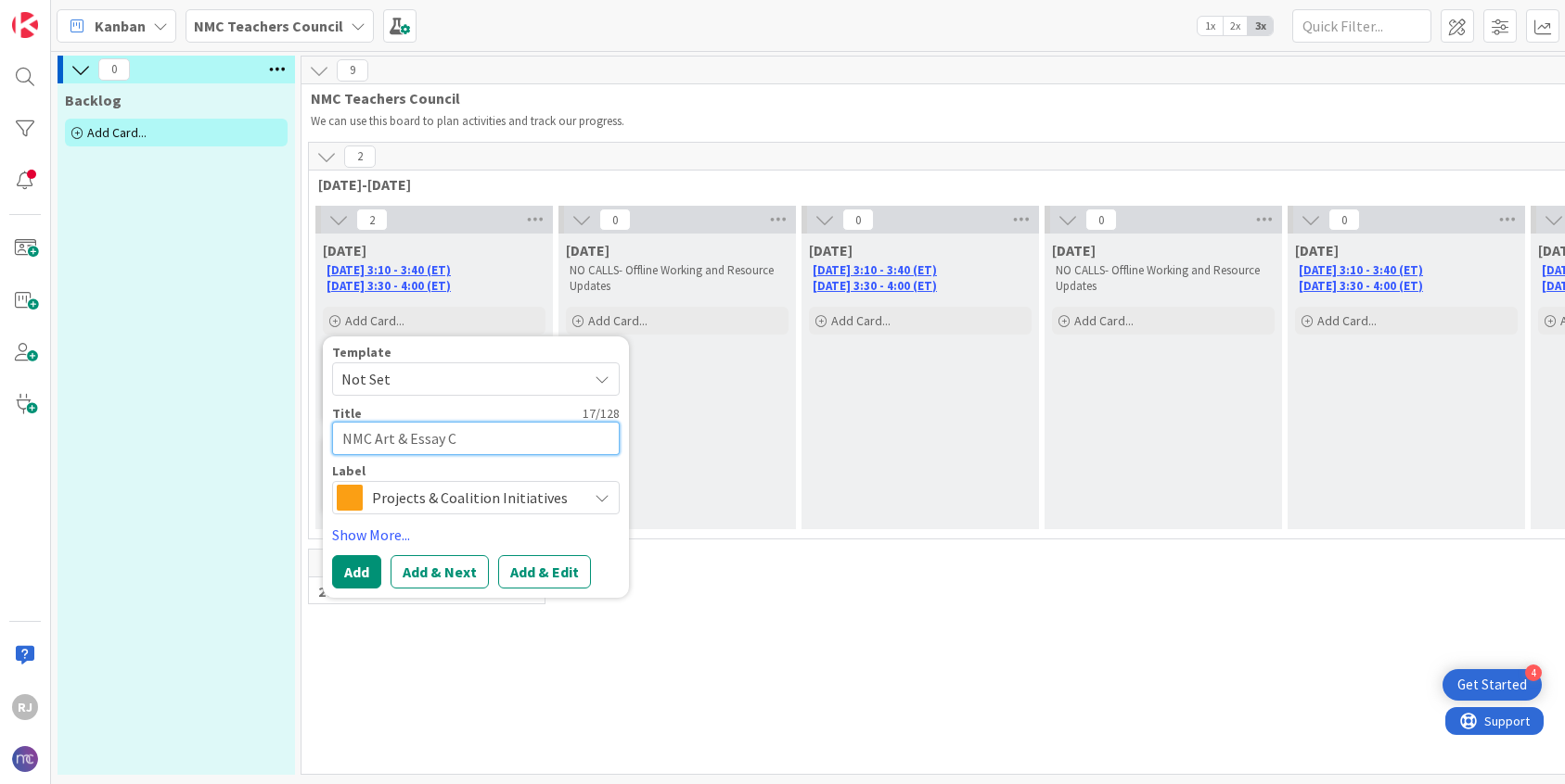
type textarea "x"
type textarea "NMC Art & Essay Co"
type textarea "x"
type textarea "NMC Art & Essay Cont"
type textarea "x"
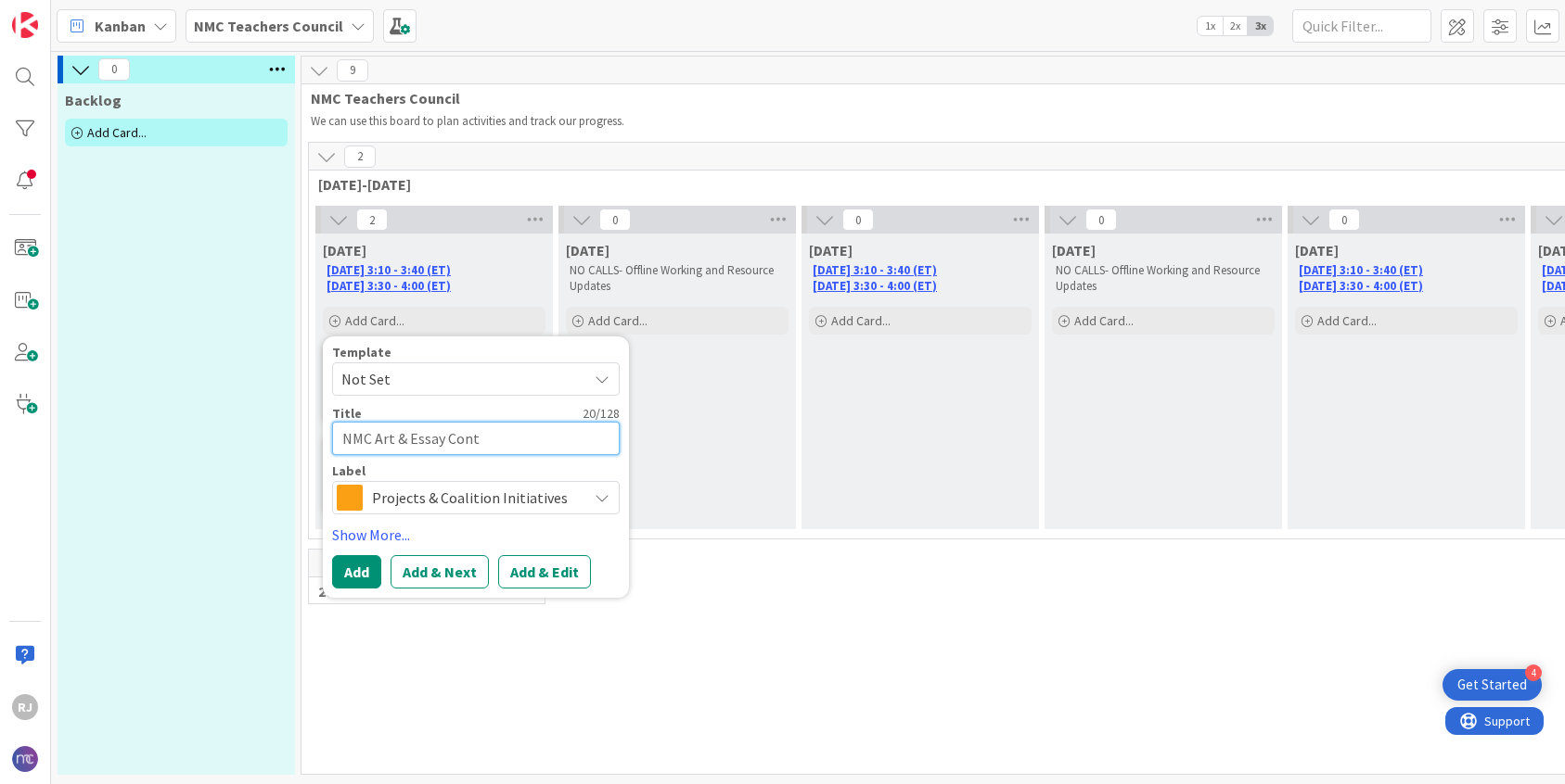
type textarea "NMC Art & Essay [PERSON_NAME]"
type textarea "x"
type textarea "NMC Art & Essay Contes"
type textarea "x"
type textarea "NMC Art & Essay Contest"
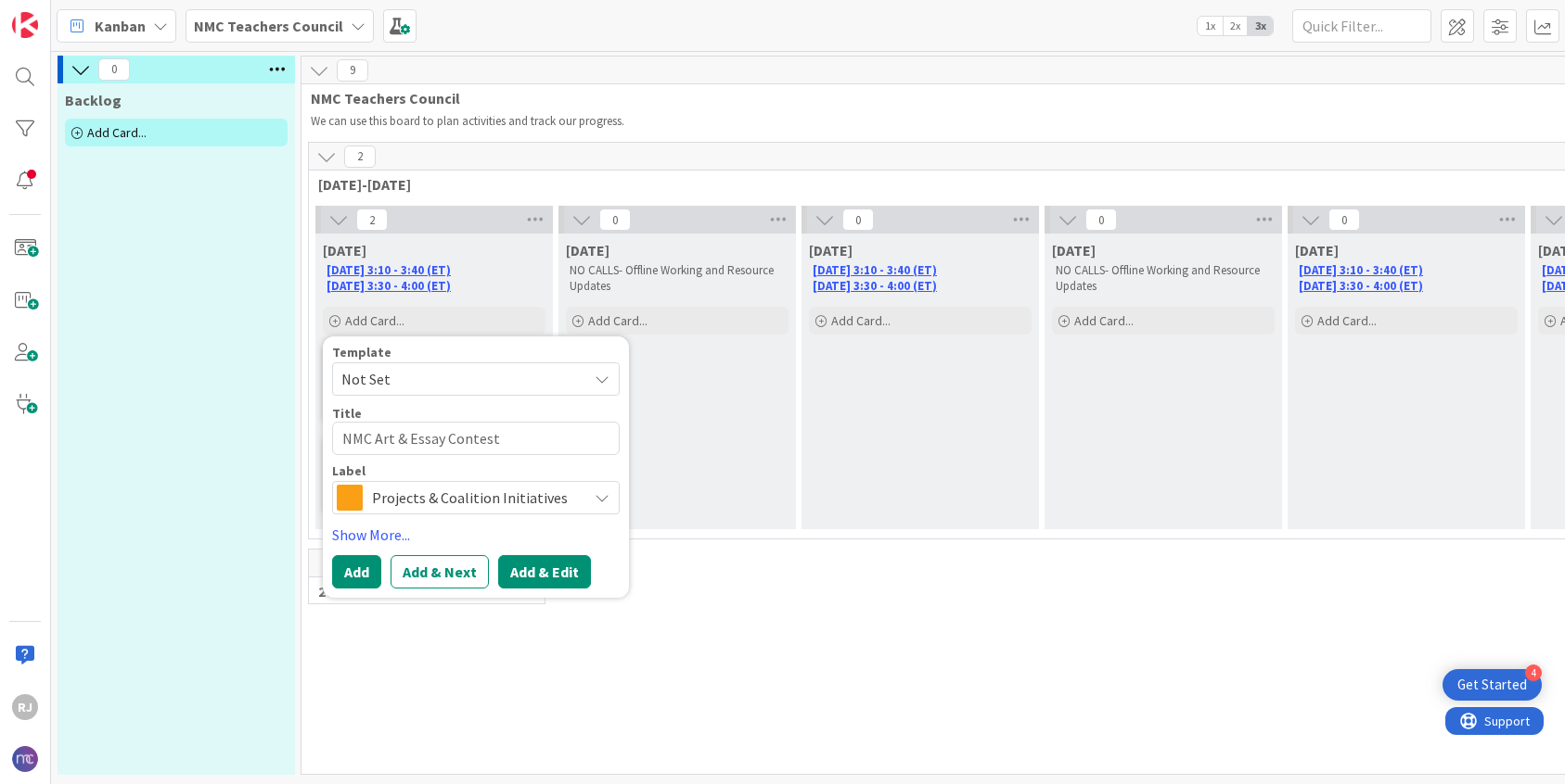
click at [557, 569] on button "Add & Edit" at bounding box center [545, 572] width 93 height 33
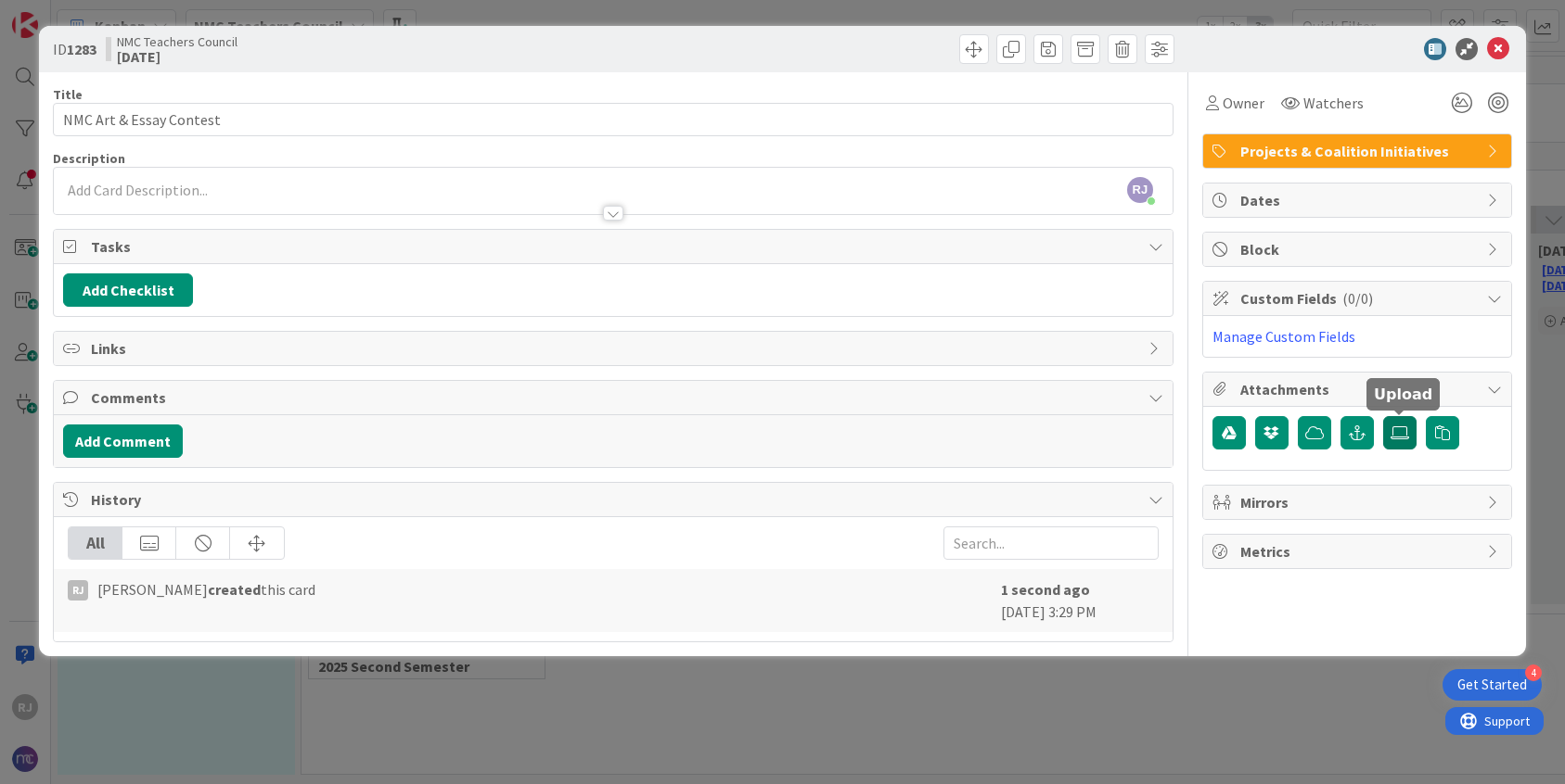
click at [1400, 419] on label at bounding box center [1399, 433] width 33 height 33
click at [1383, 417] on input "file" at bounding box center [1383, 417] width 0 height 0
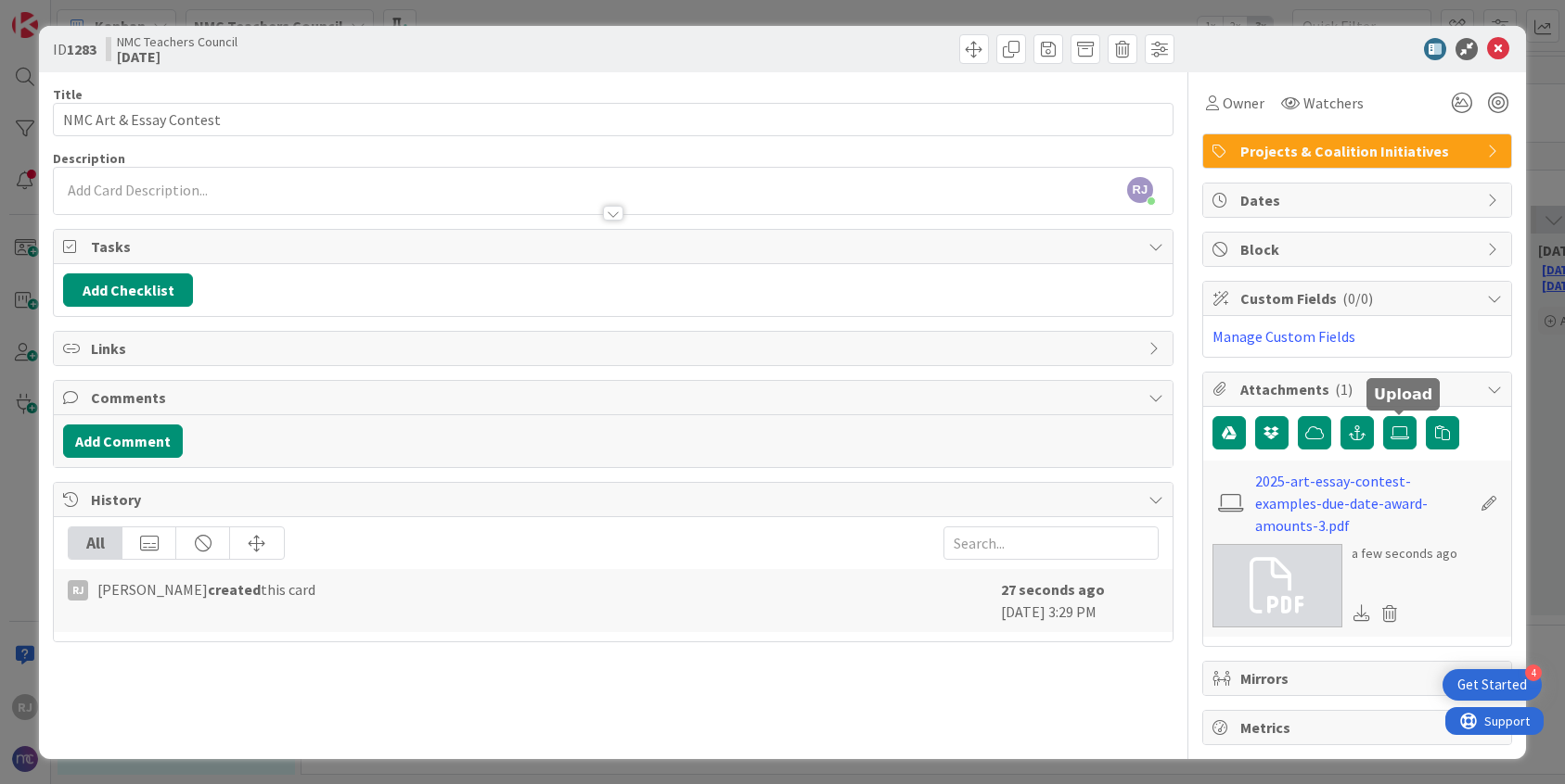
click at [230, 188] on div "[PERSON_NAME] [PERSON_NAME] just joined" at bounding box center [613, 190] width 1119 height 46
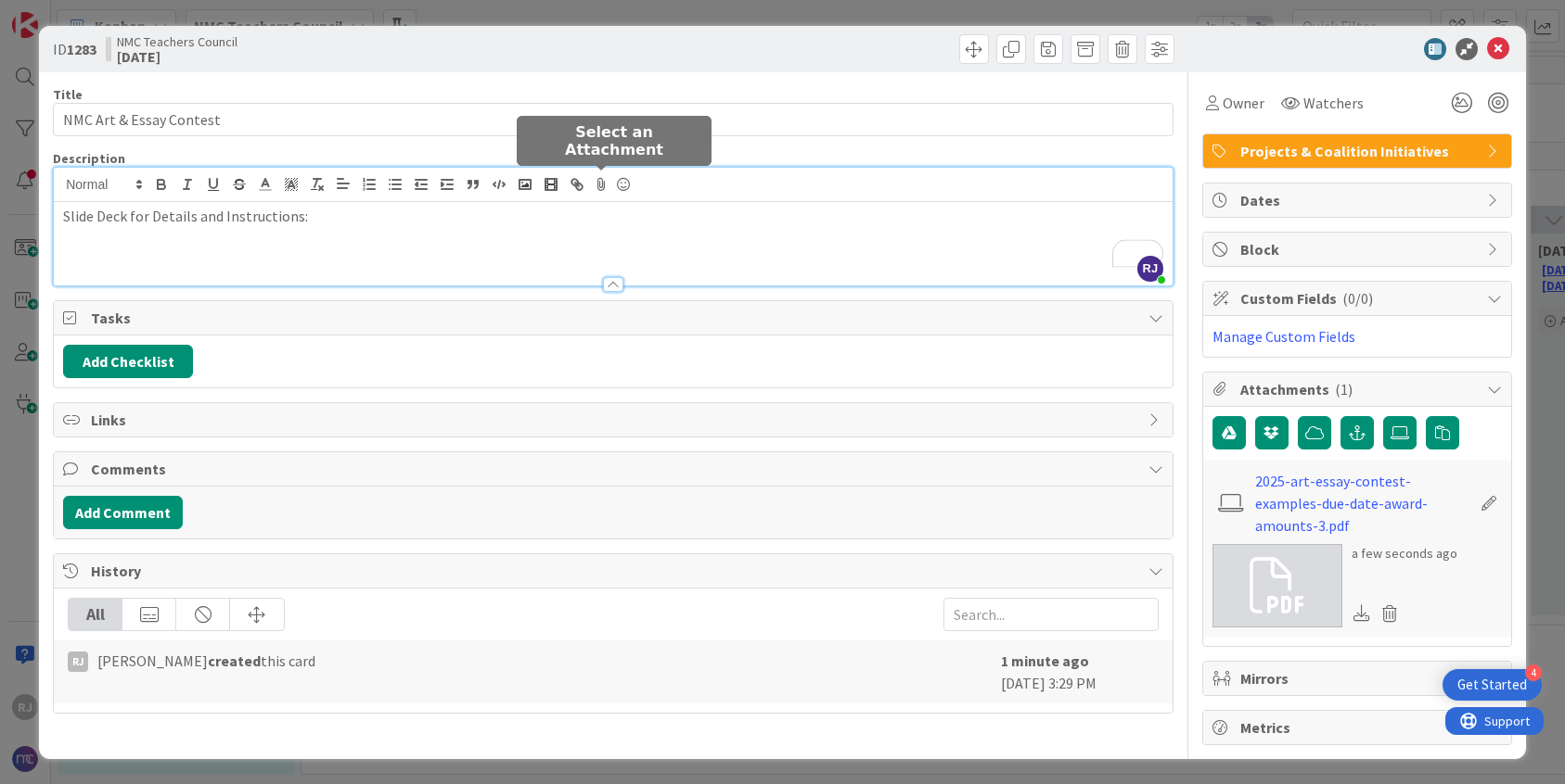
click at [601, 180] on icon at bounding box center [602, 184] width 23 height 26
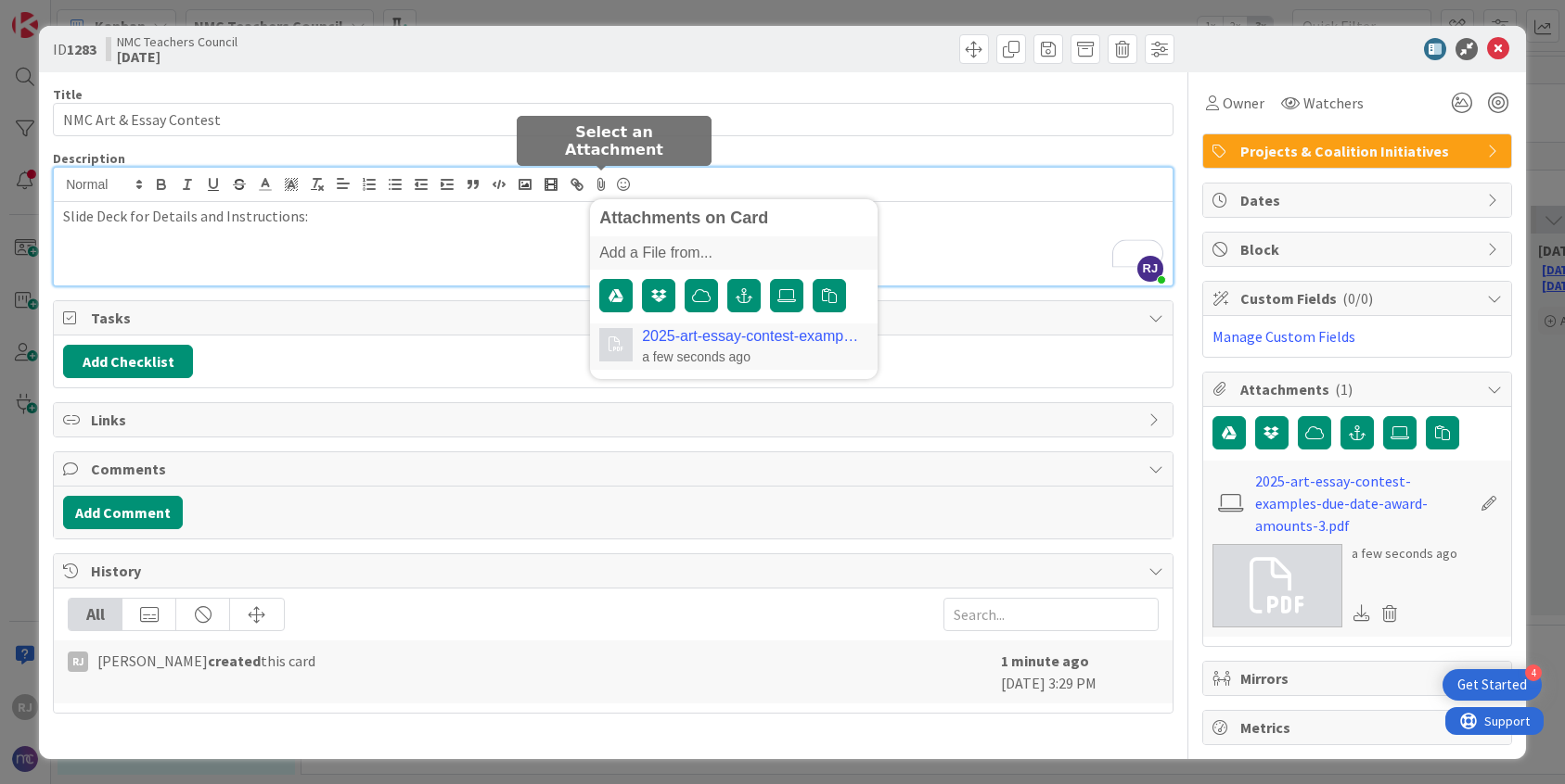
click at [714, 342] on link "2025-art-essay-contest-examples-due-date-award-amounts-3.pdf" at bounding box center [751, 337] width 218 height 17
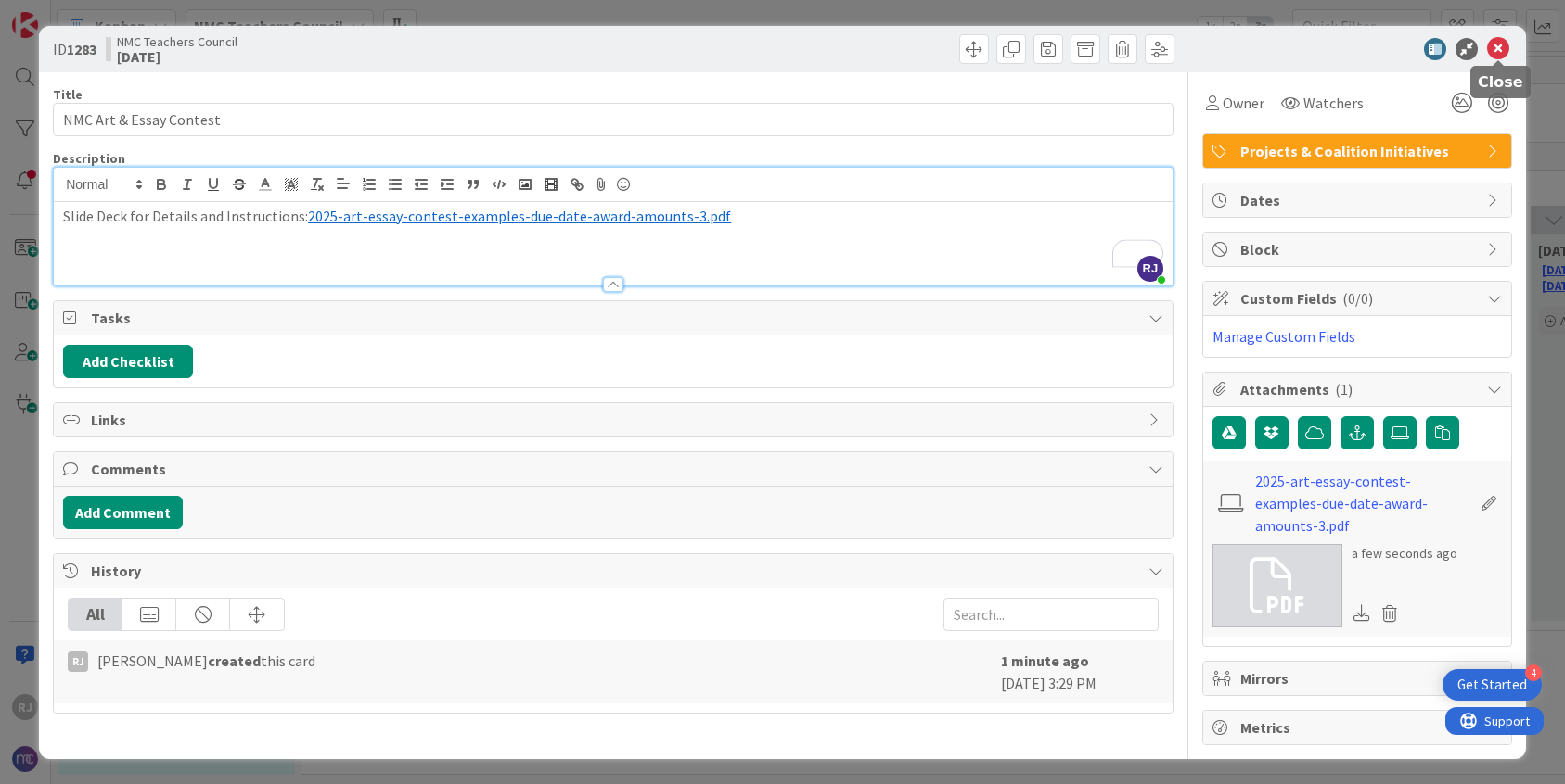
click at [1498, 48] on icon at bounding box center [1499, 49] width 23 height 23
